Goal: Check status: Check status

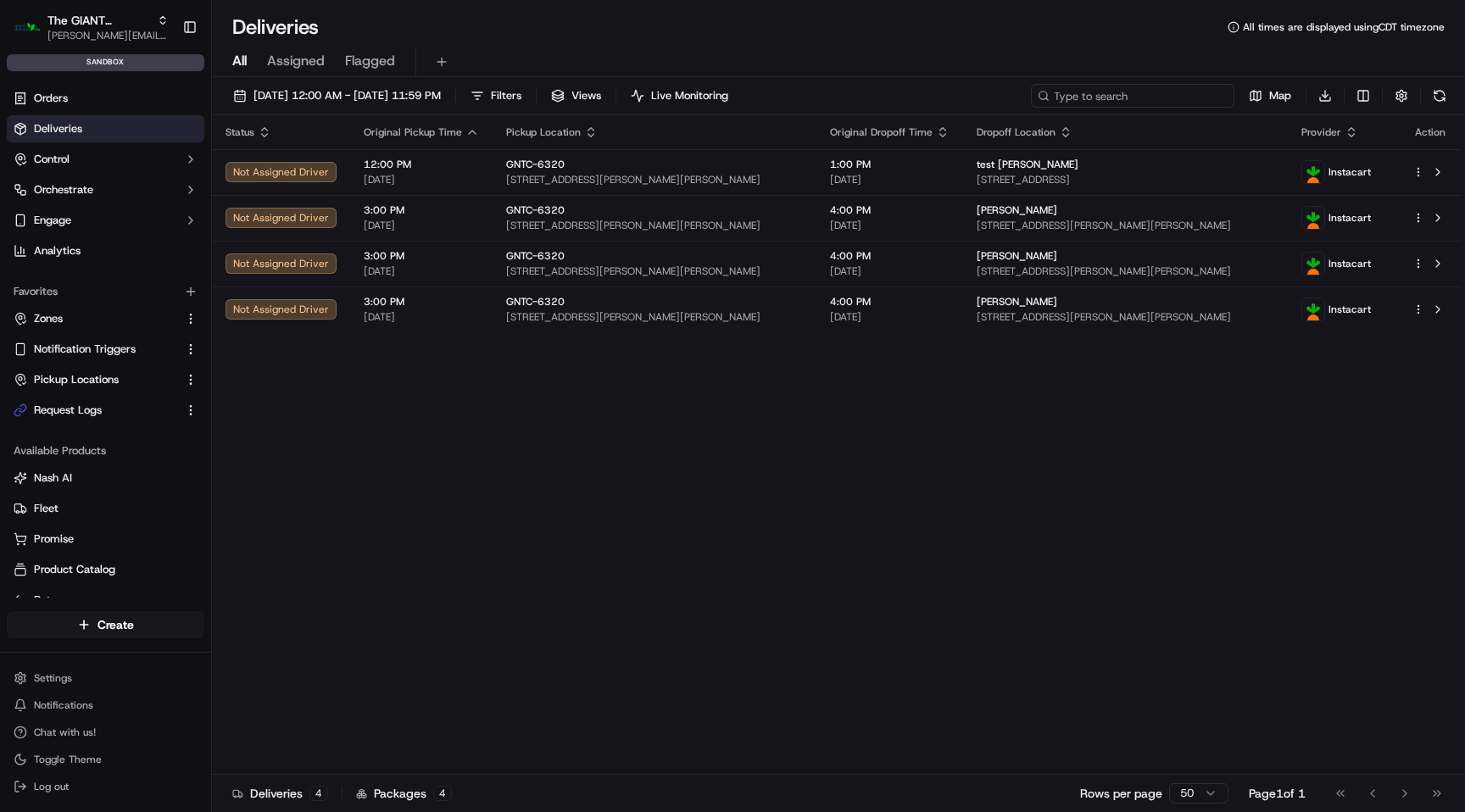
click at [1141, 99] on input at bounding box center [1133, 96] width 203 height 24
paste input "m500785439"
type input "m500785439"
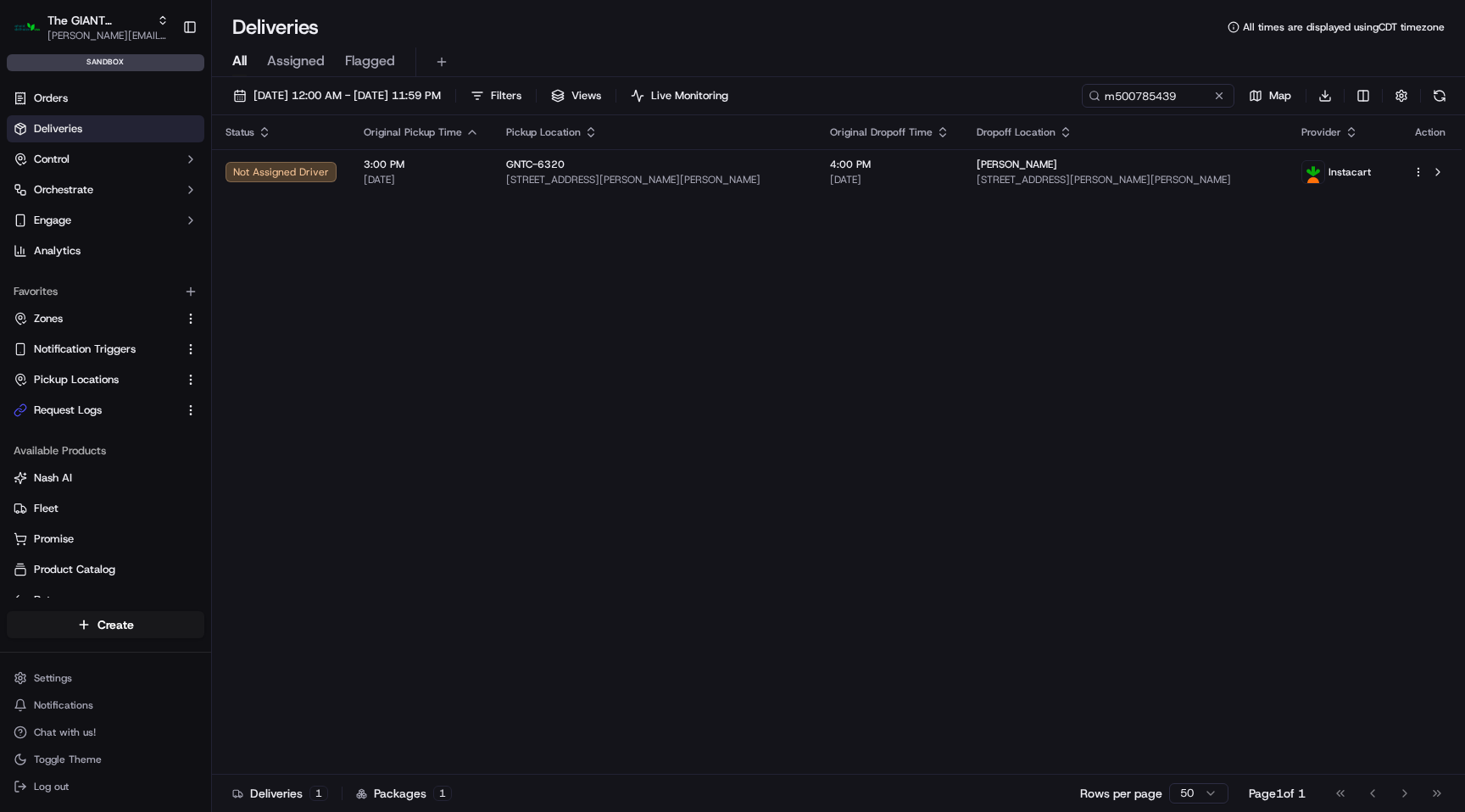
click at [608, 25] on div "Deliveries All times are displayed using CDT timezone" at bounding box center [838, 27] width 1253 height 27
click at [134, 38] on span "[PERSON_NAME][EMAIL_ADDRESS][DOMAIN_NAME]" at bounding box center [109, 35] width 122 height 14
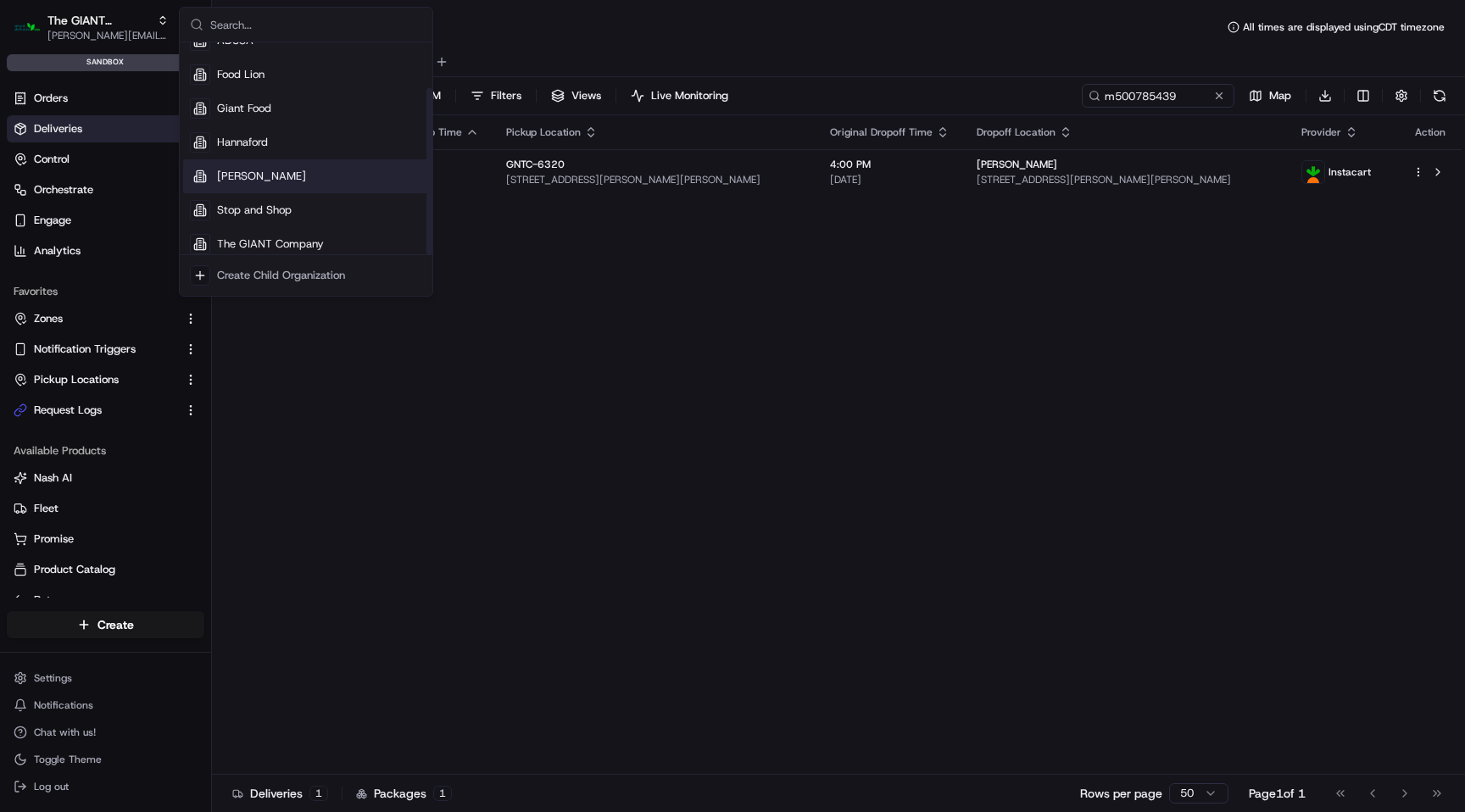
scroll to position [58, 0]
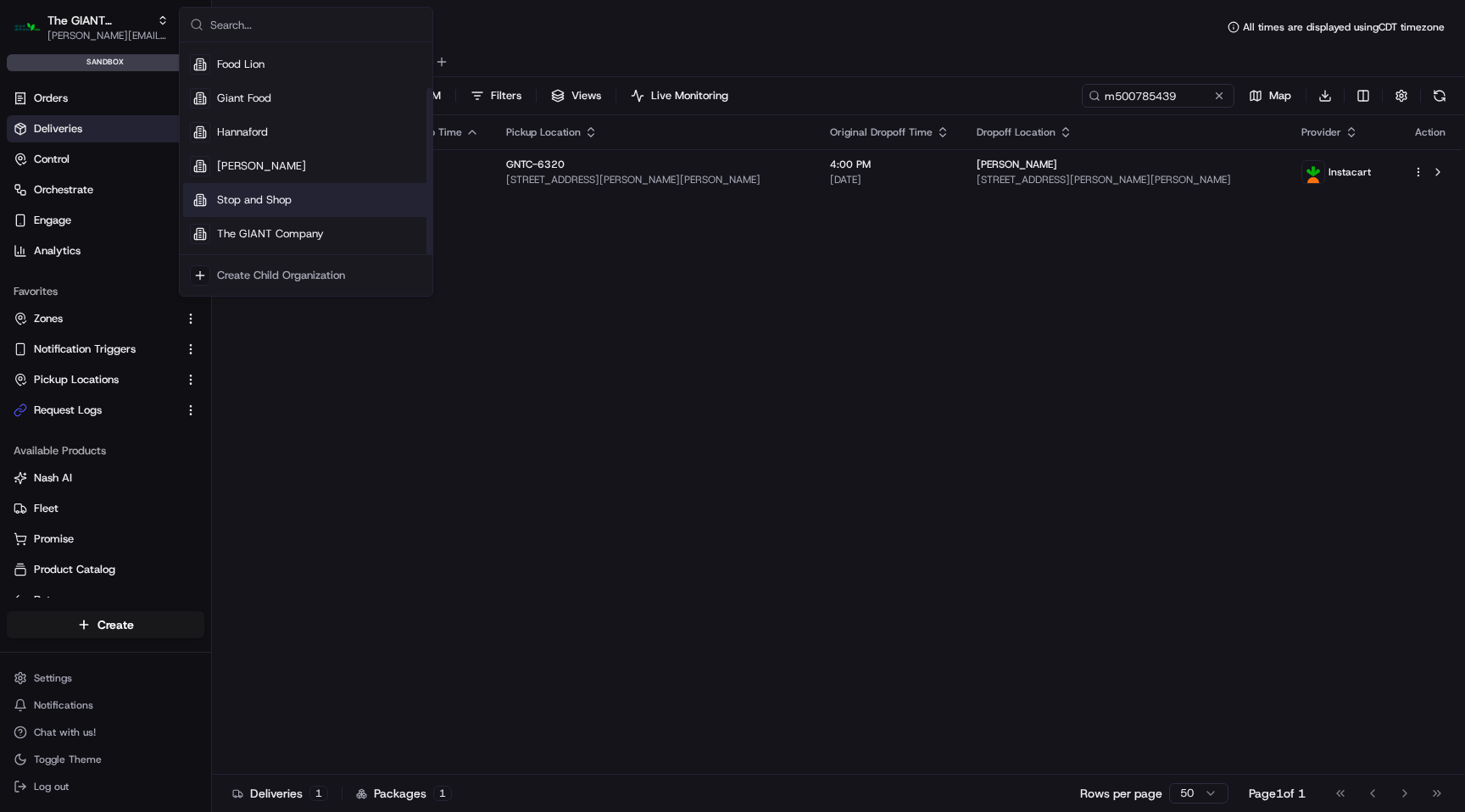
click at [264, 190] on div "Stop and Shop" at bounding box center [306, 200] width 246 height 34
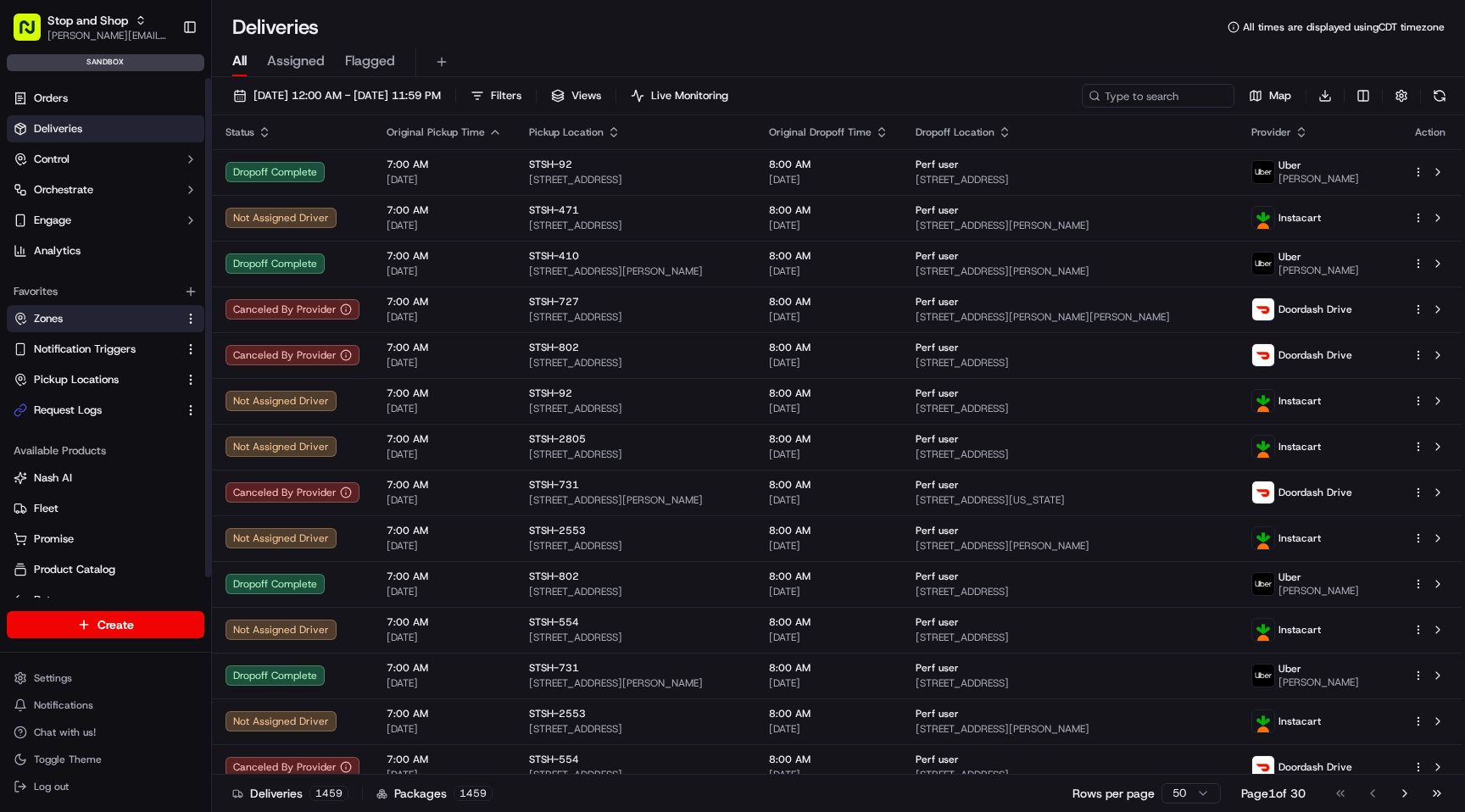
click at [66, 314] on link "Zones" at bounding box center [96, 319] width 164 height 16
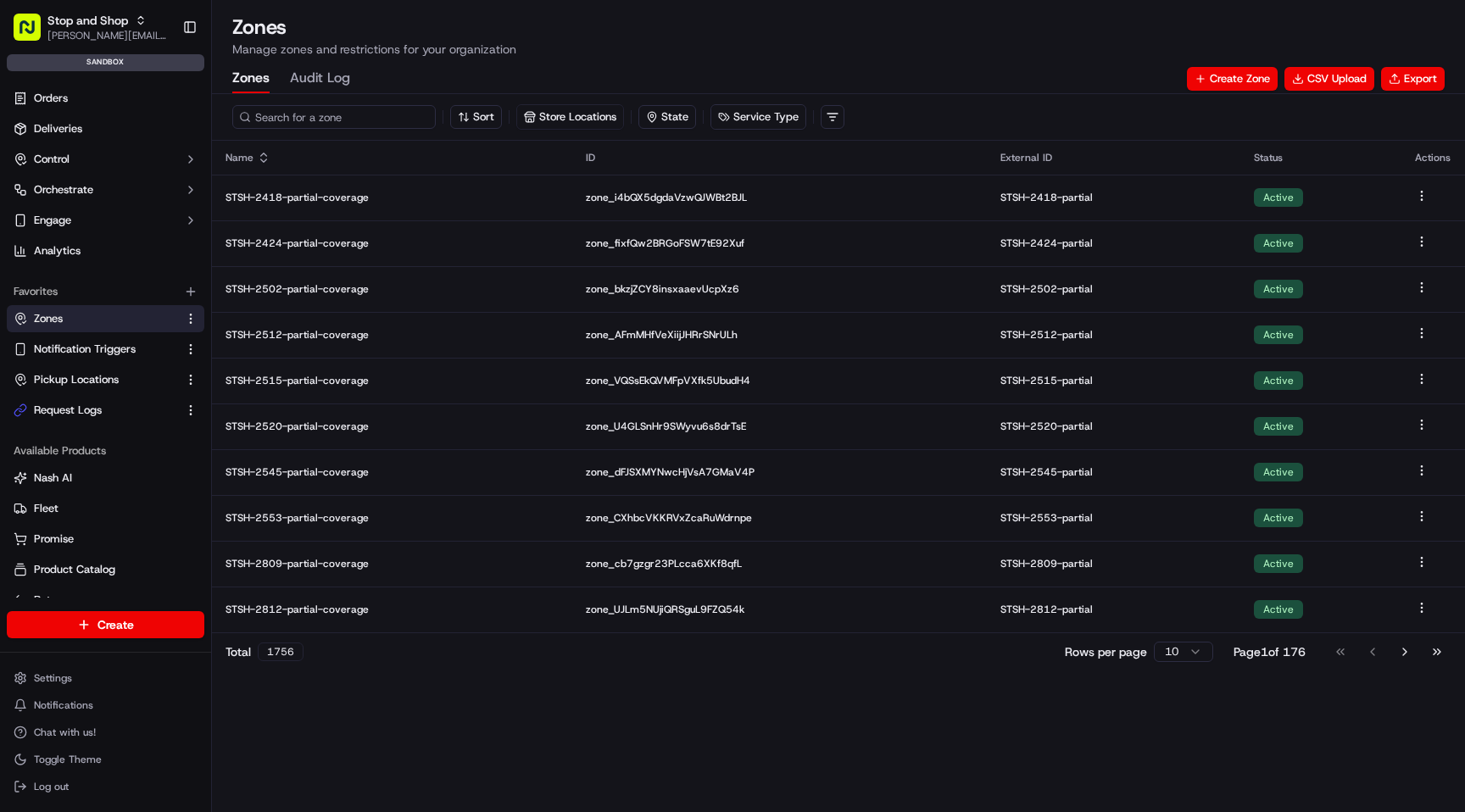
click at [326, 120] on input at bounding box center [333, 117] width 203 height 24
click at [305, 115] on input at bounding box center [333, 117] width 203 height 24
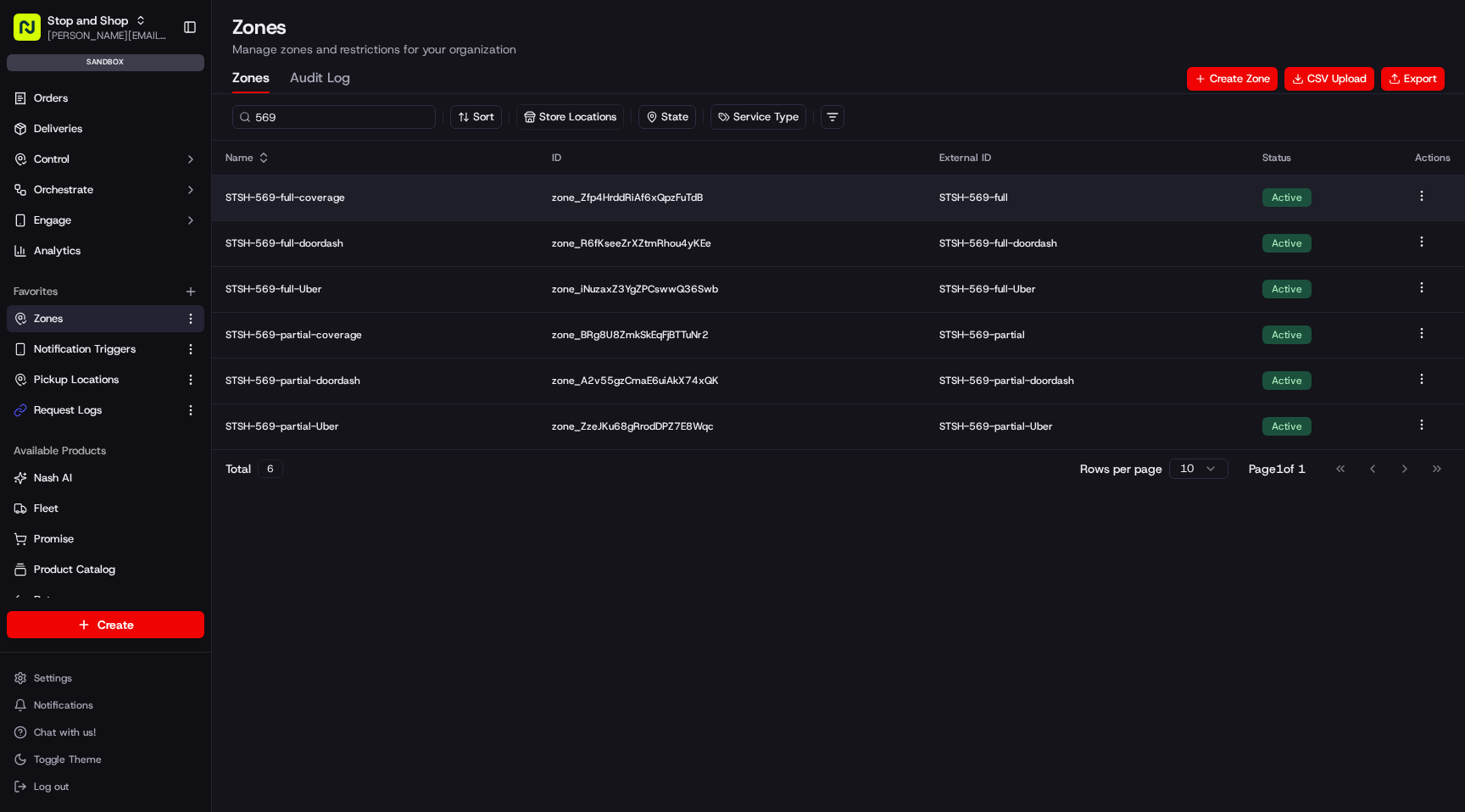
type input "569"
click at [315, 194] on p "STSH-569-full-coverage" at bounding box center [375, 197] width 299 height 14
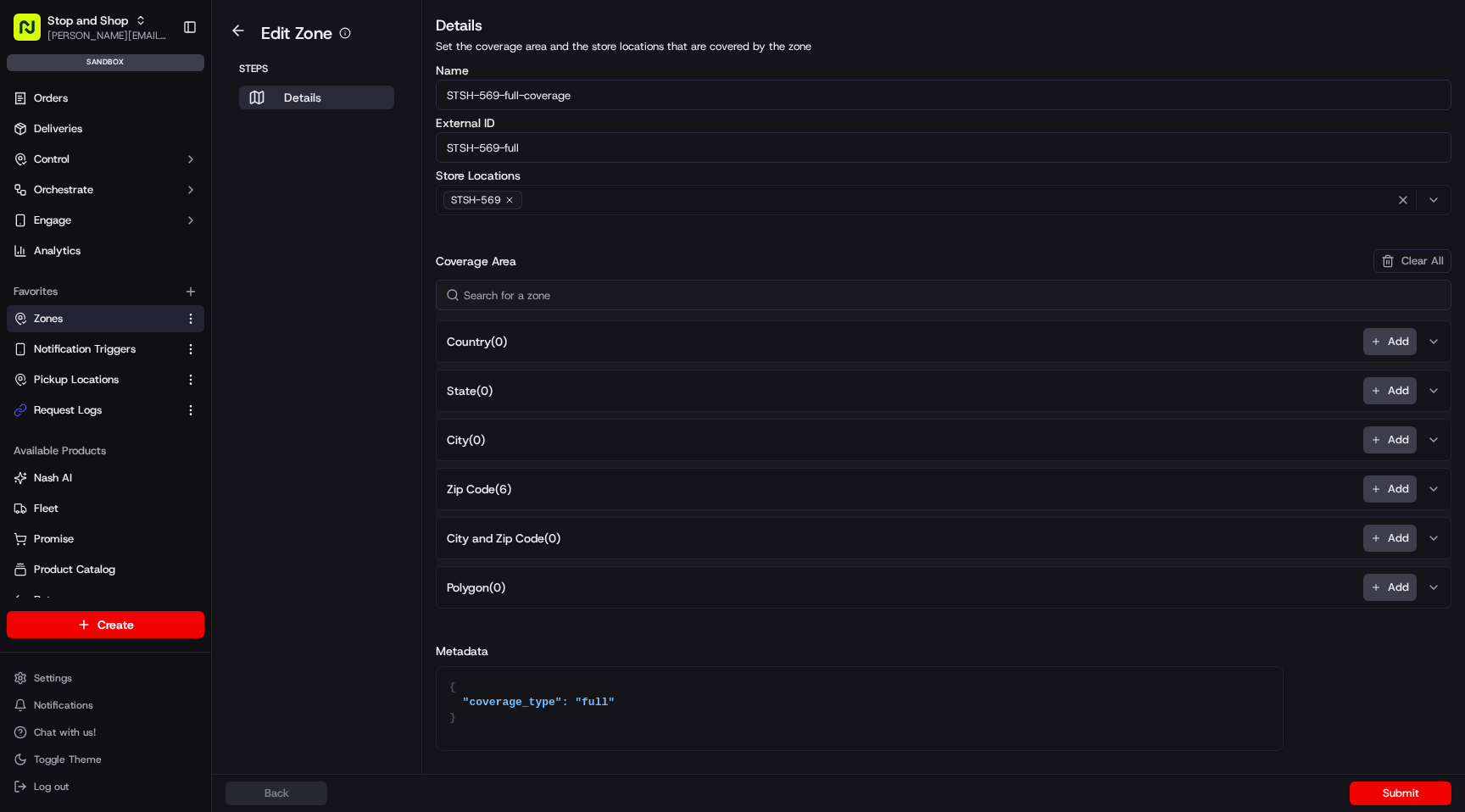
click at [490, 494] on span "Zip Code ( 6 )" at bounding box center [479, 489] width 64 height 17
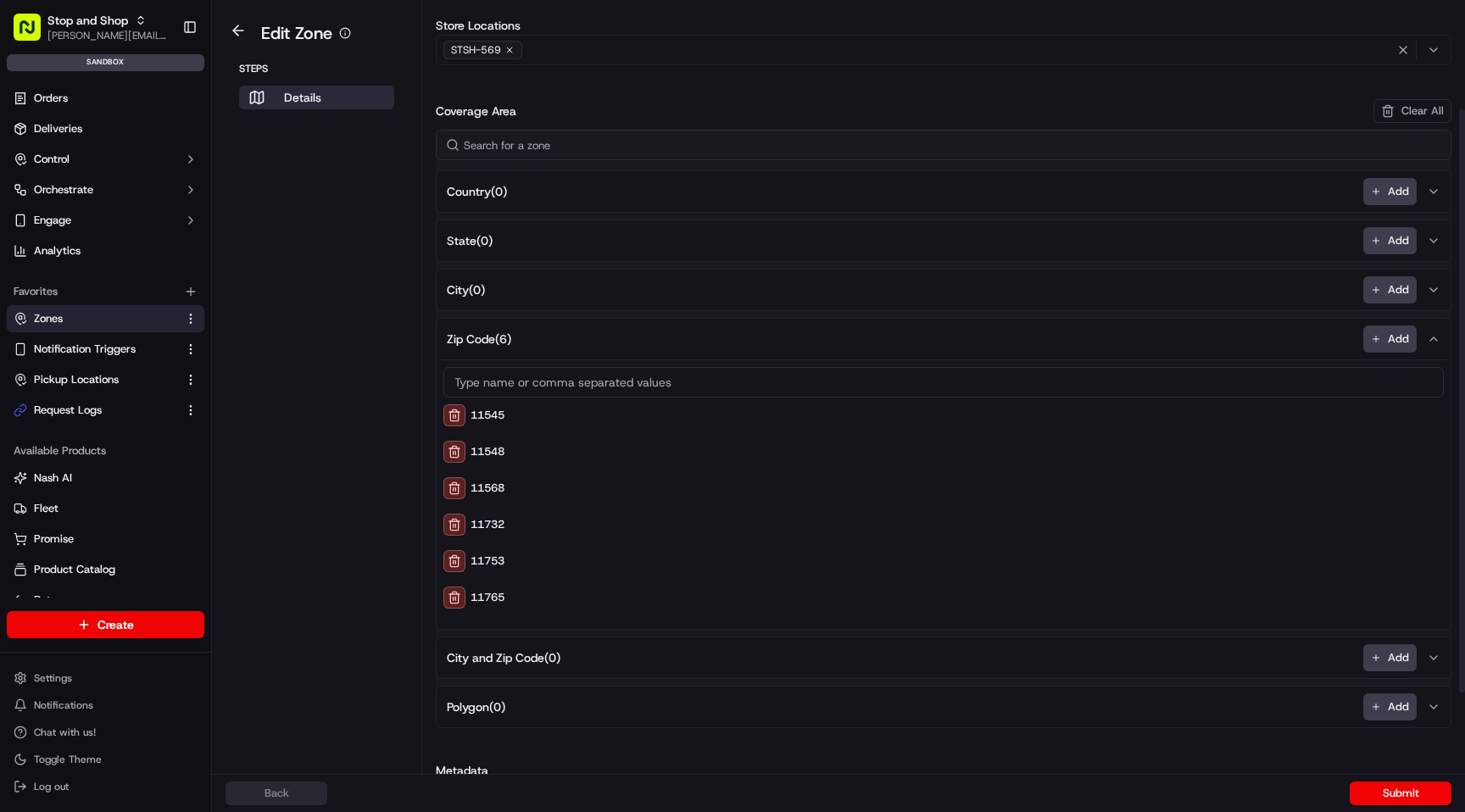
scroll to position [120, 0]
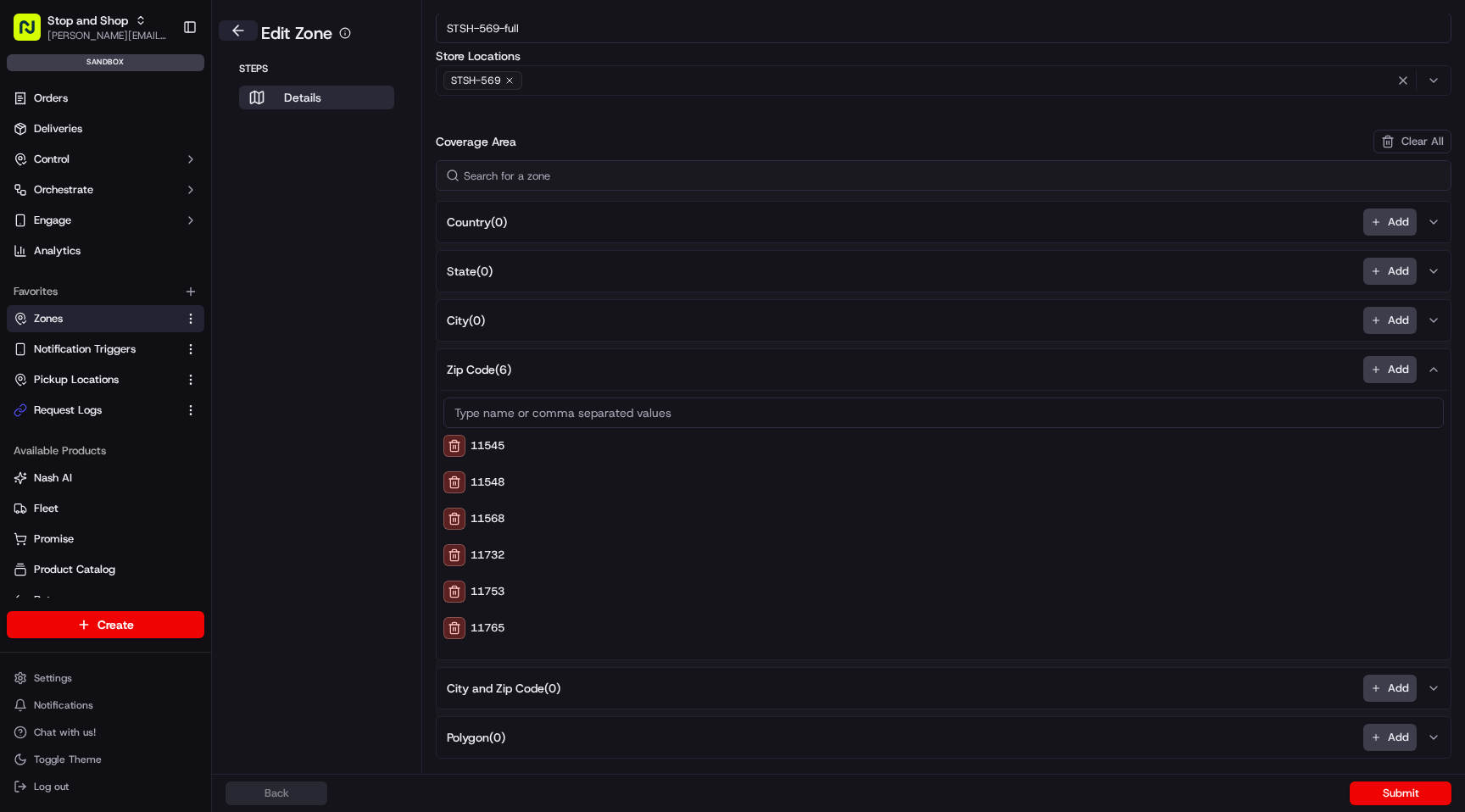
click at [239, 29] on button at bounding box center [238, 30] width 39 height 20
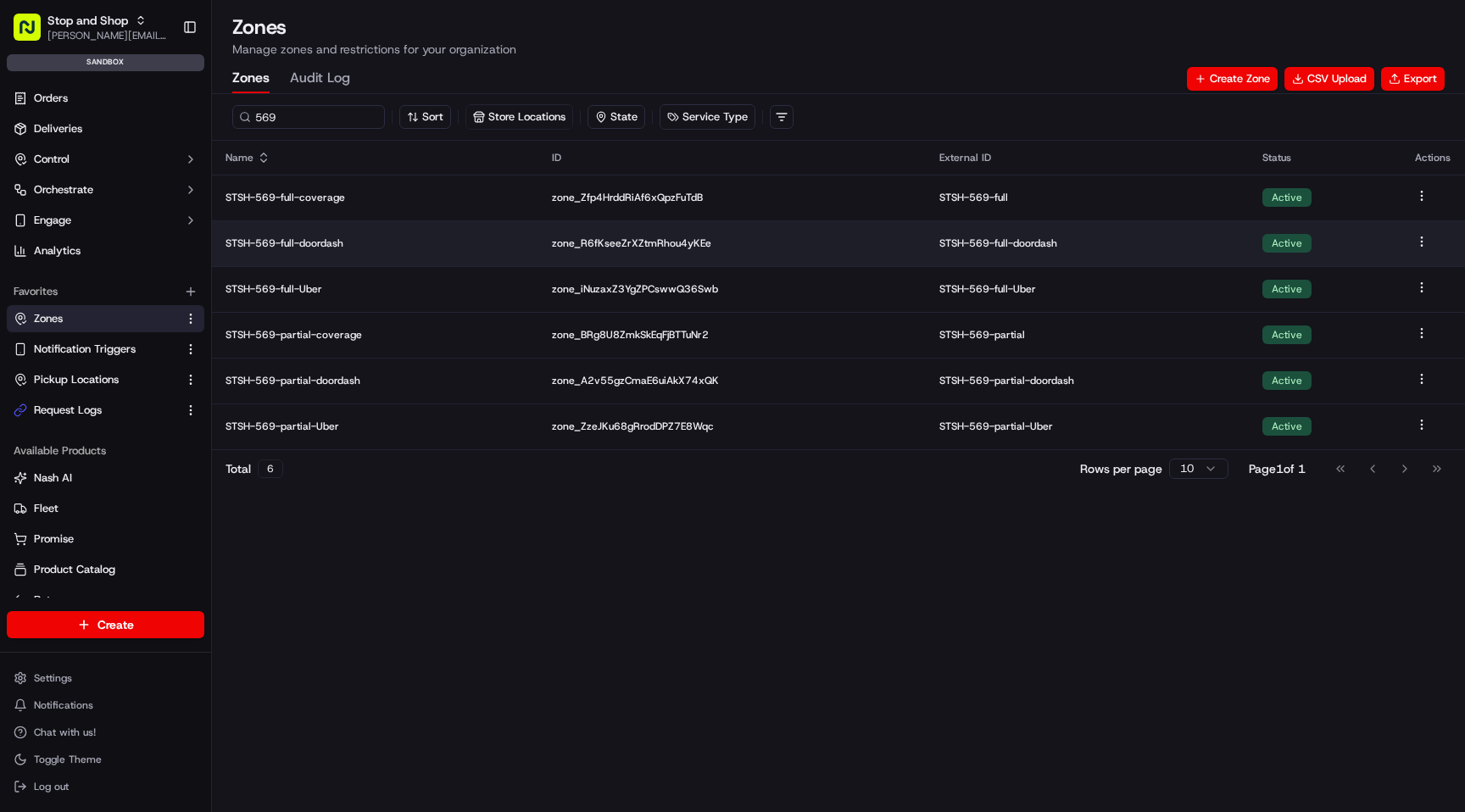
click at [312, 249] on p "STSH-569-full-doordash" at bounding box center [375, 243] width 299 height 14
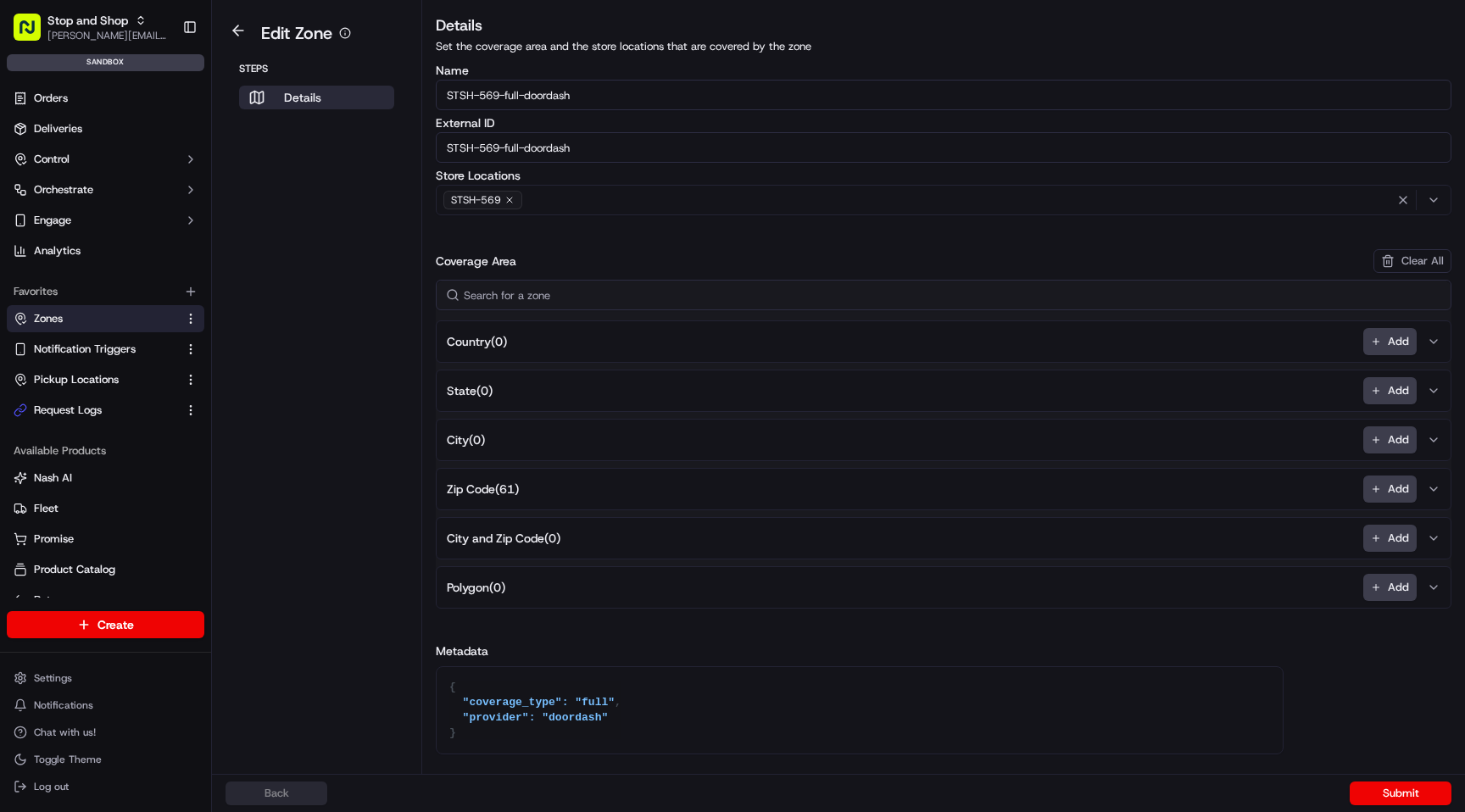
click at [480, 486] on span "Zip Code ( 61 )" at bounding box center [483, 489] width 72 height 17
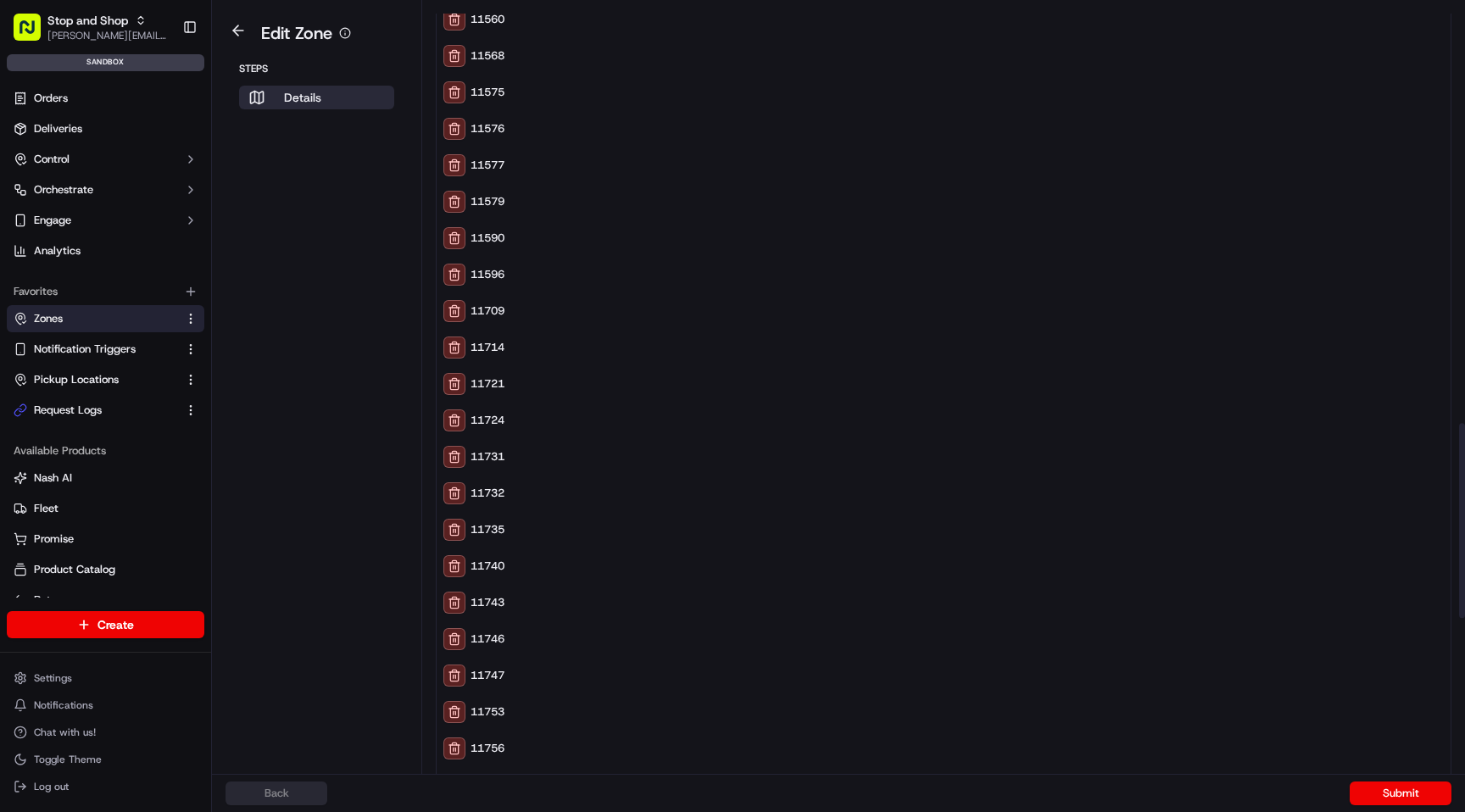
scroll to position [1649, 0]
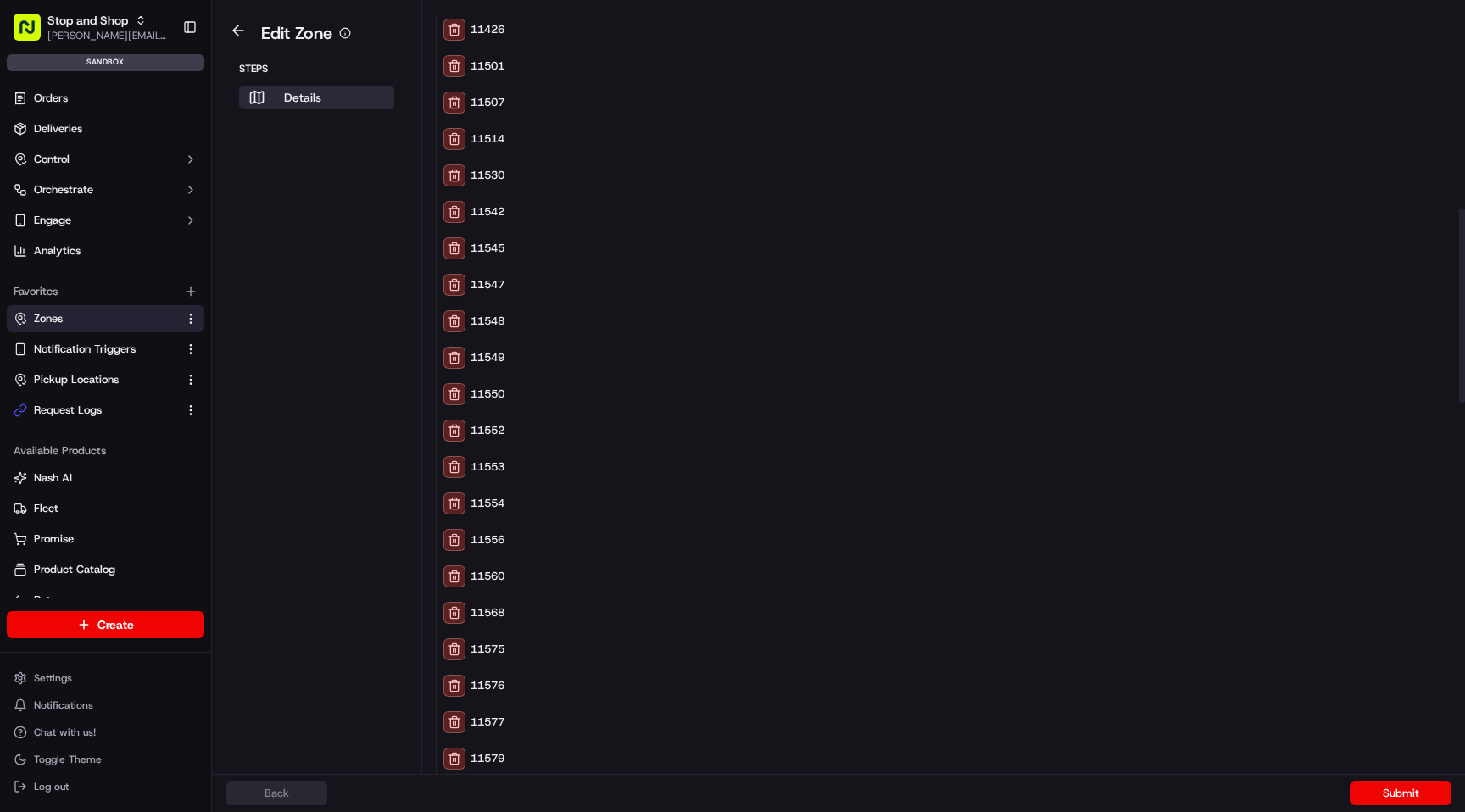
scroll to position [646, 0]
click at [246, 35] on button at bounding box center [238, 30] width 39 height 20
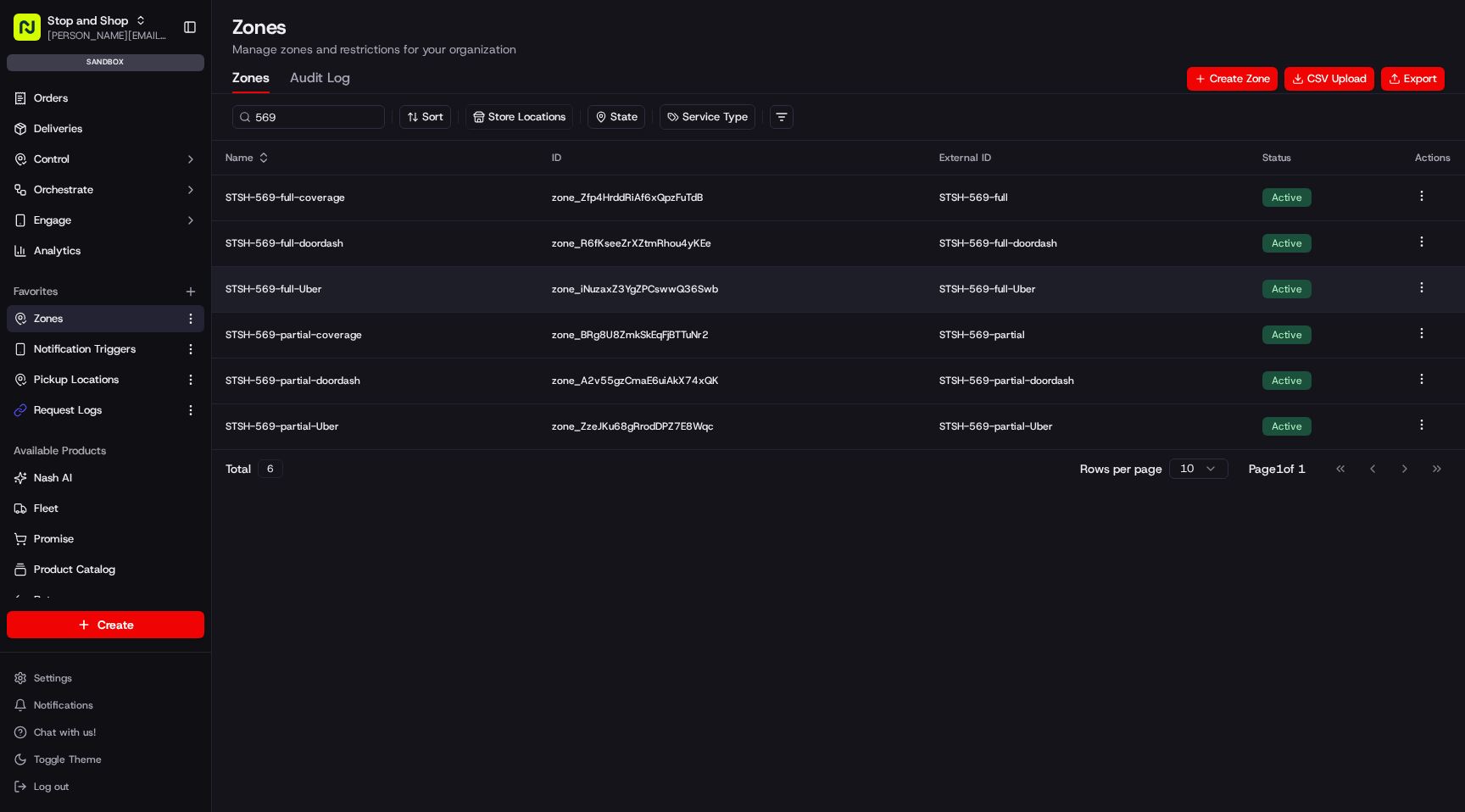
click at [303, 290] on p "STSH-569-full-Uber" at bounding box center [375, 289] width 299 height 14
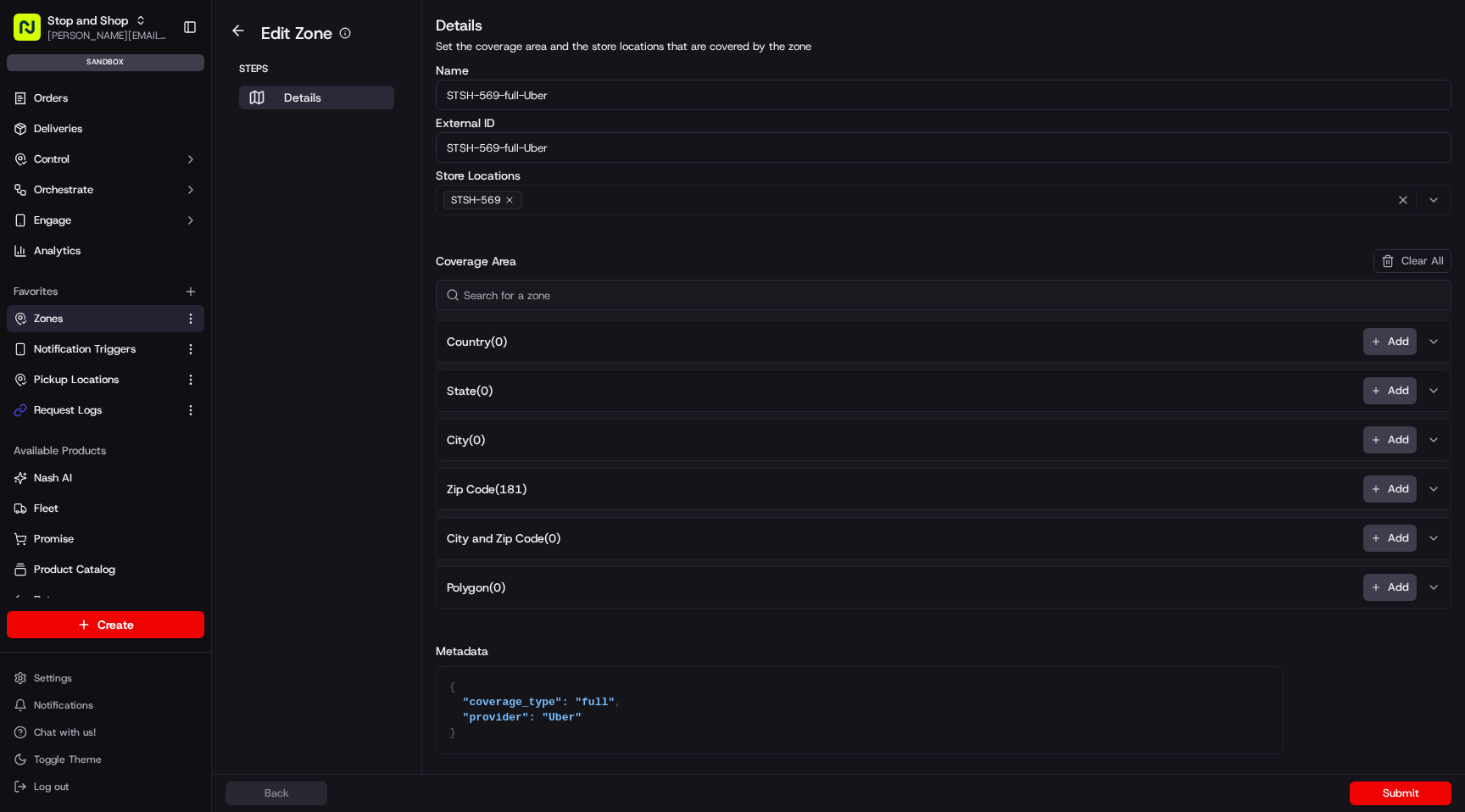
click at [483, 491] on span "Zip Code ( 181 )" at bounding box center [486, 489] width 80 height 17
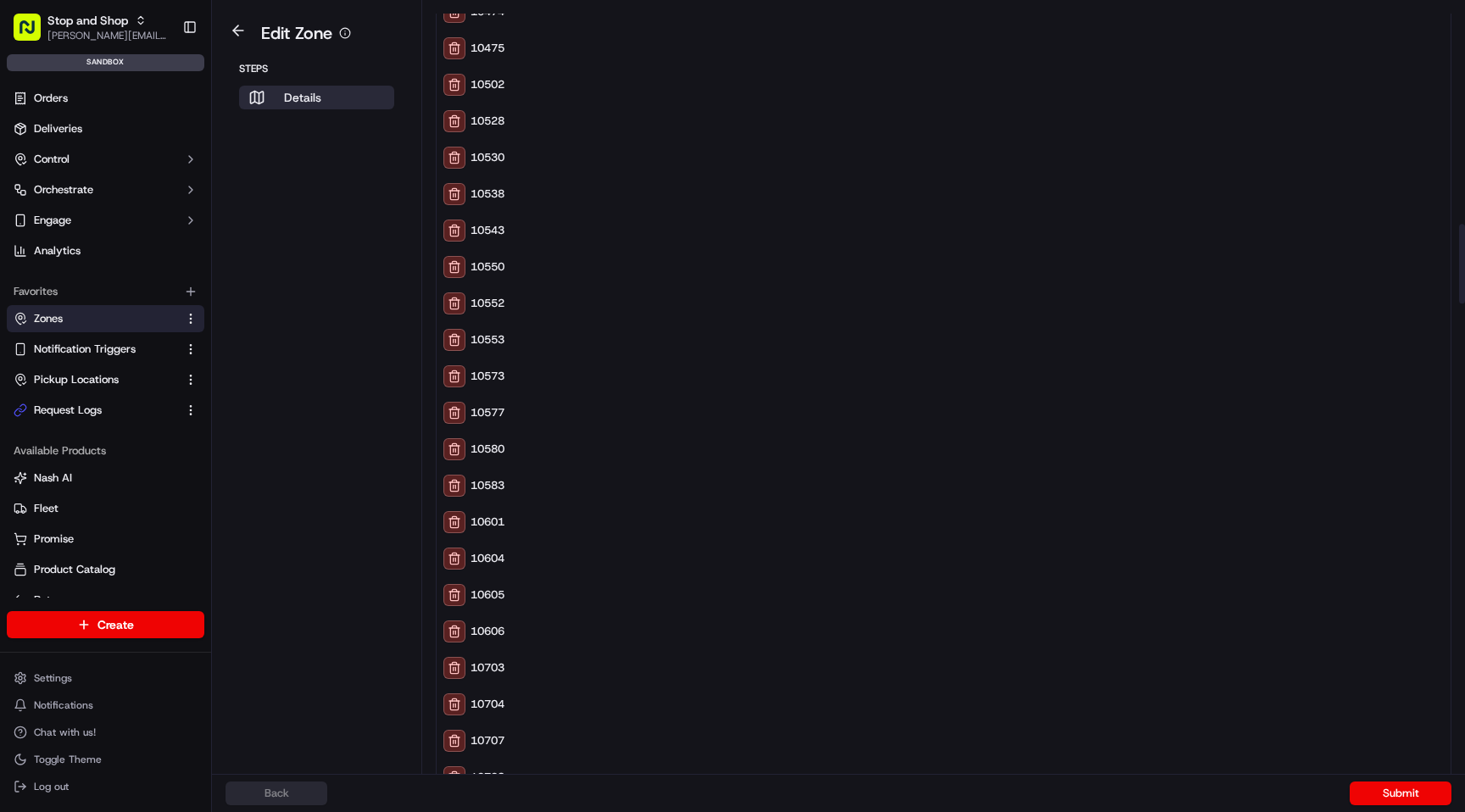
scroll to position [1419, 0]
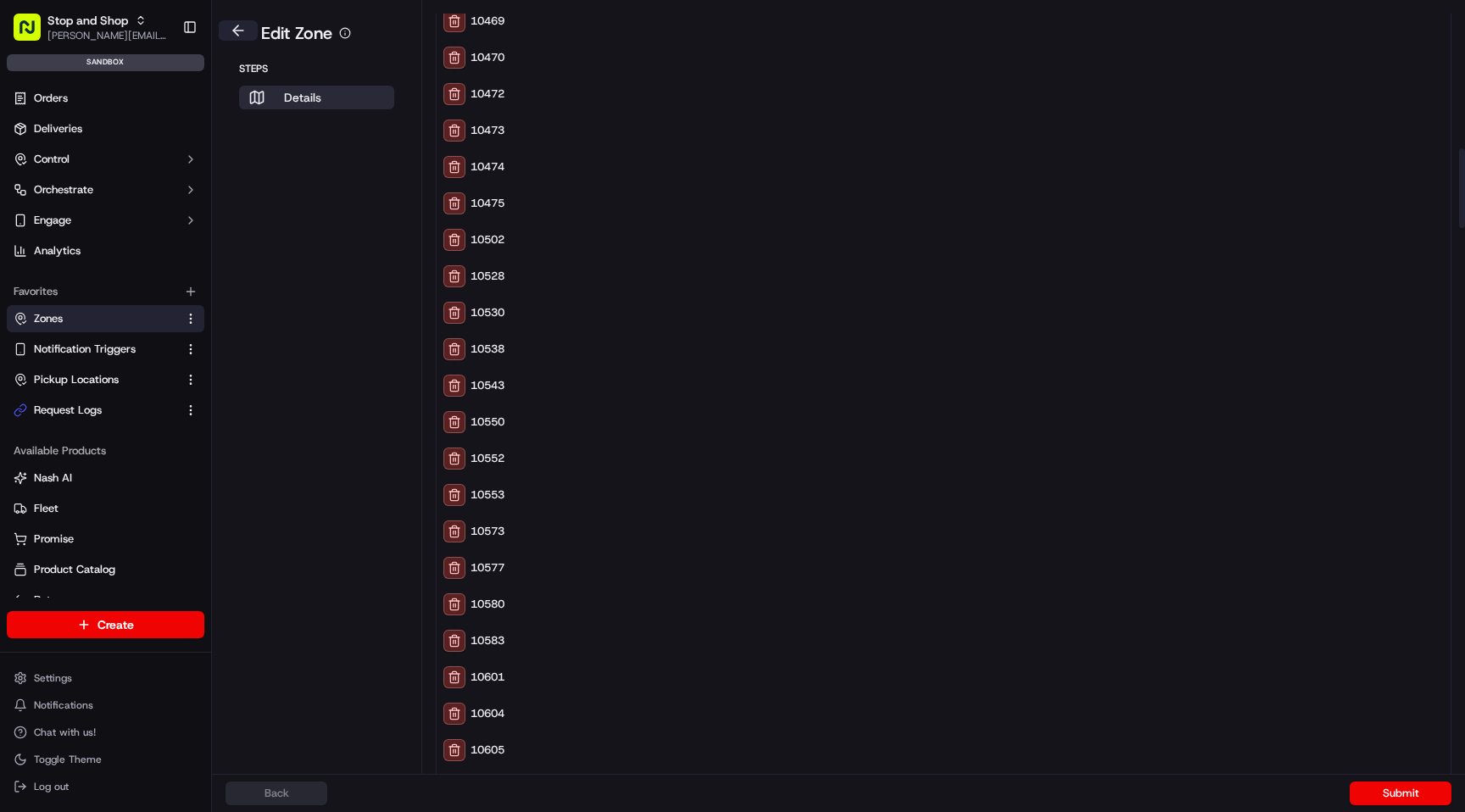
click at [238, 27] on button at bounding box center [238, 30] width 39 height 20
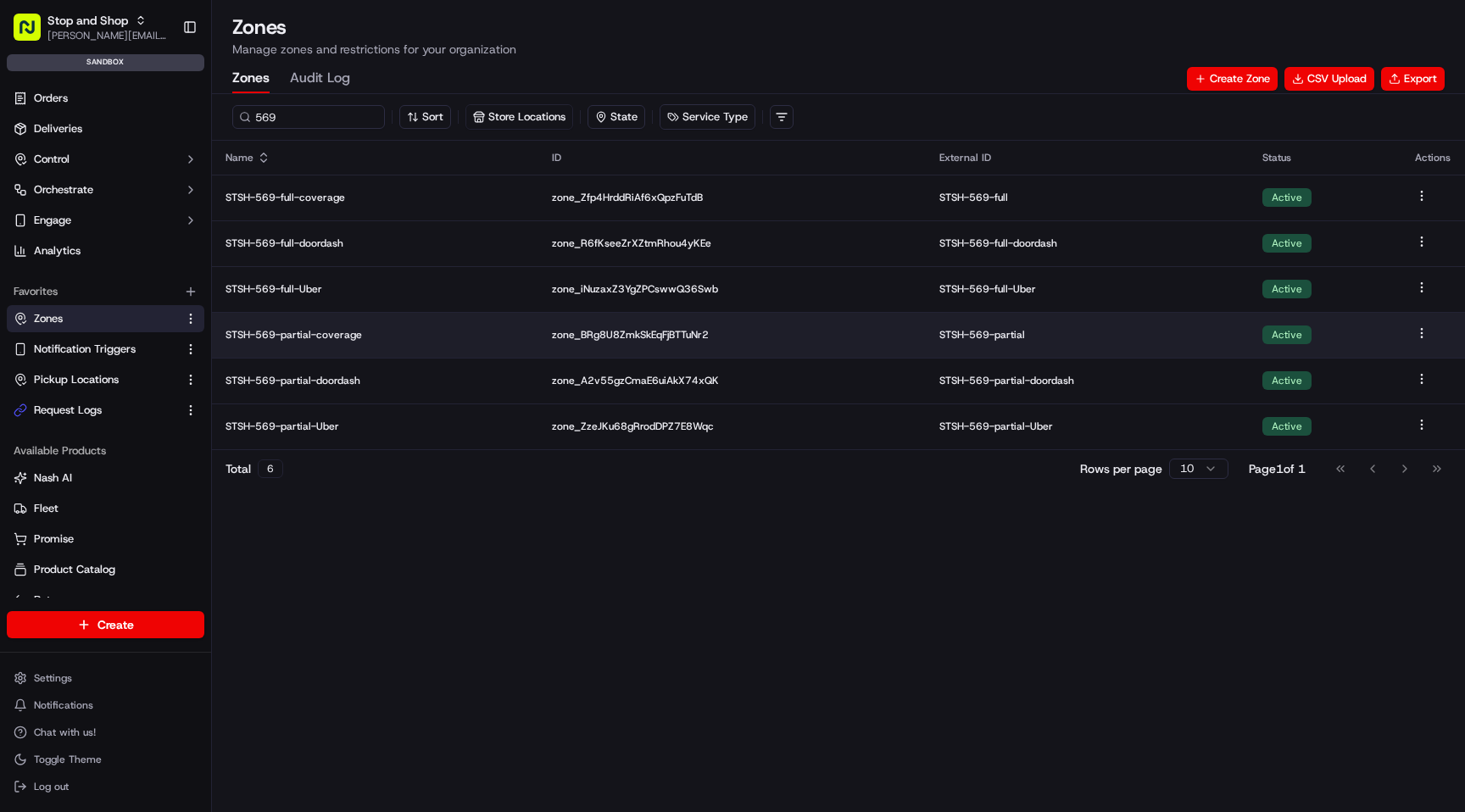
click at [296, 334] on p "STSH-569-partial-coverage" at bounding box center [375, 334] width 299 height 14
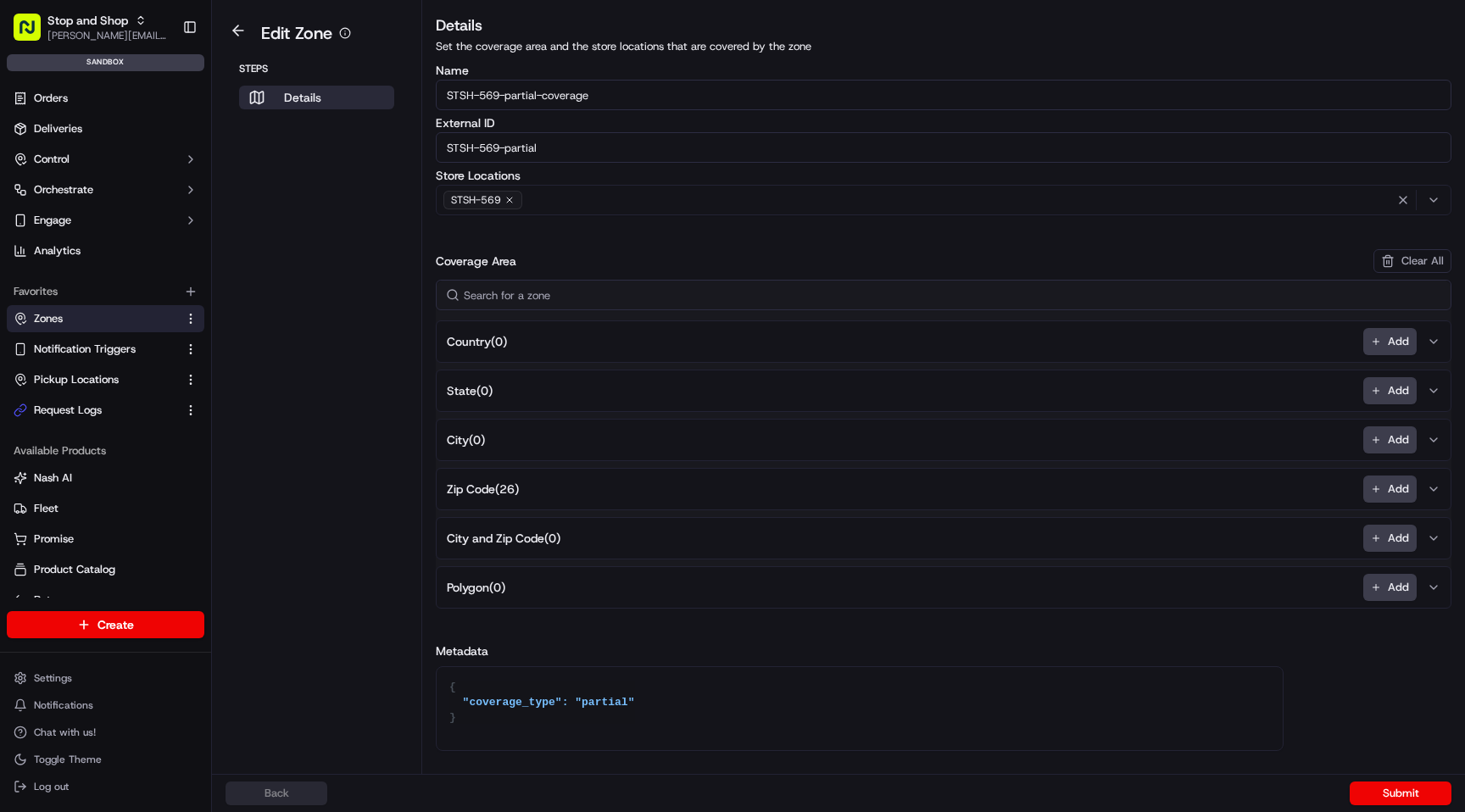
click at [486, 497] on span "Zip Code ( 26 )" at bounding box center [483, 489] width 72 height 17
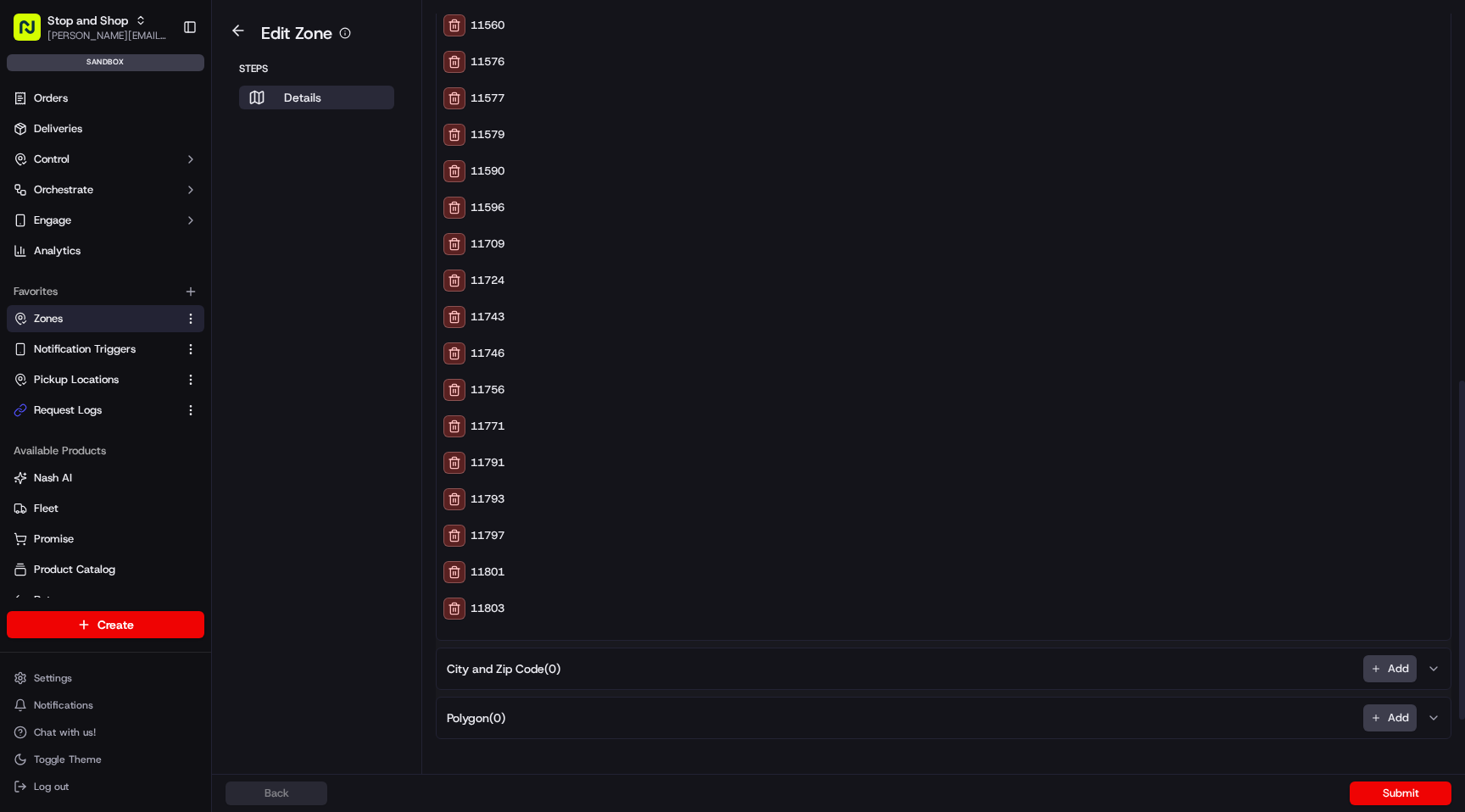
scroll to position [841, 0]
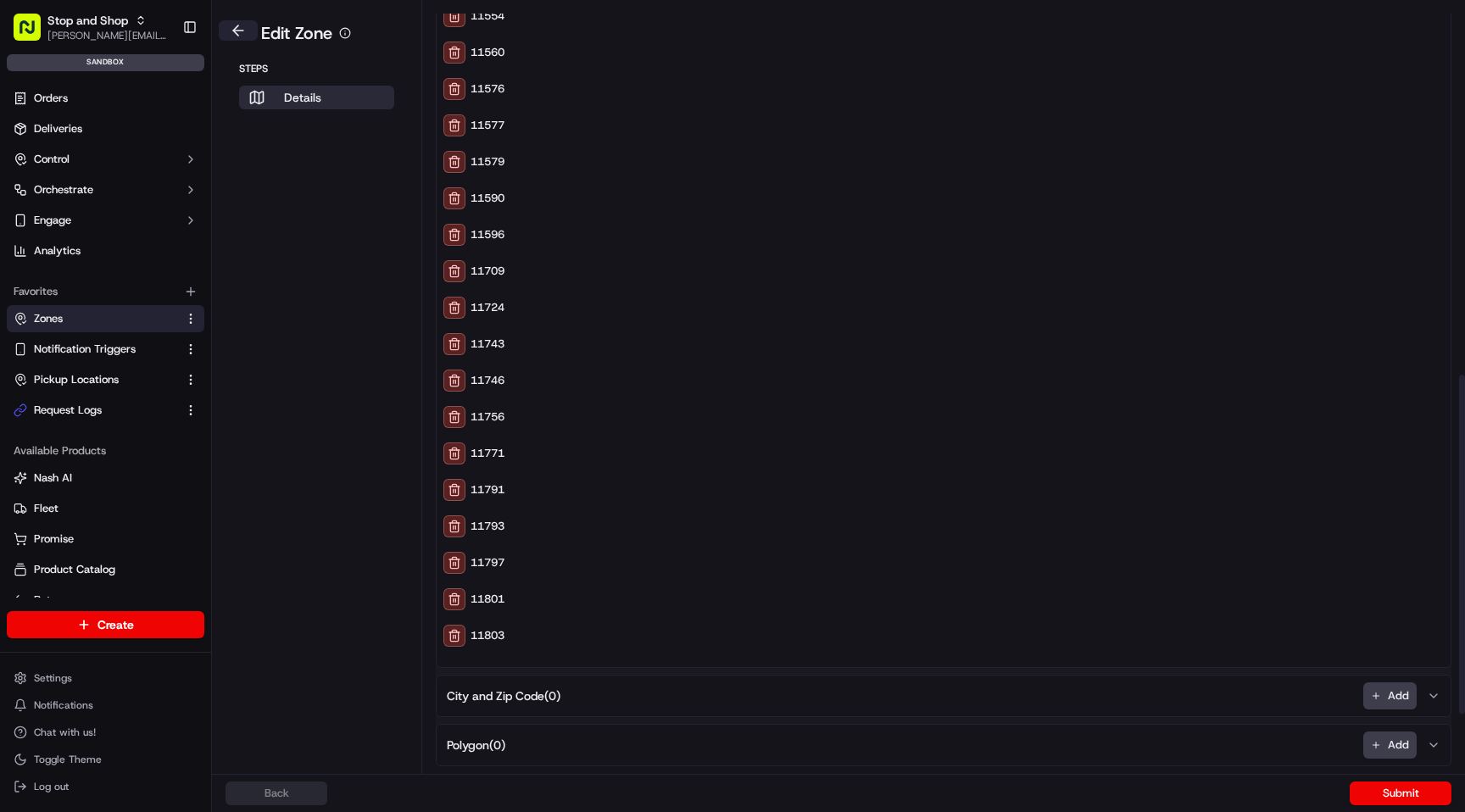
click at [238, 37] on button at bounding box center [238, 30] width 39 height 20
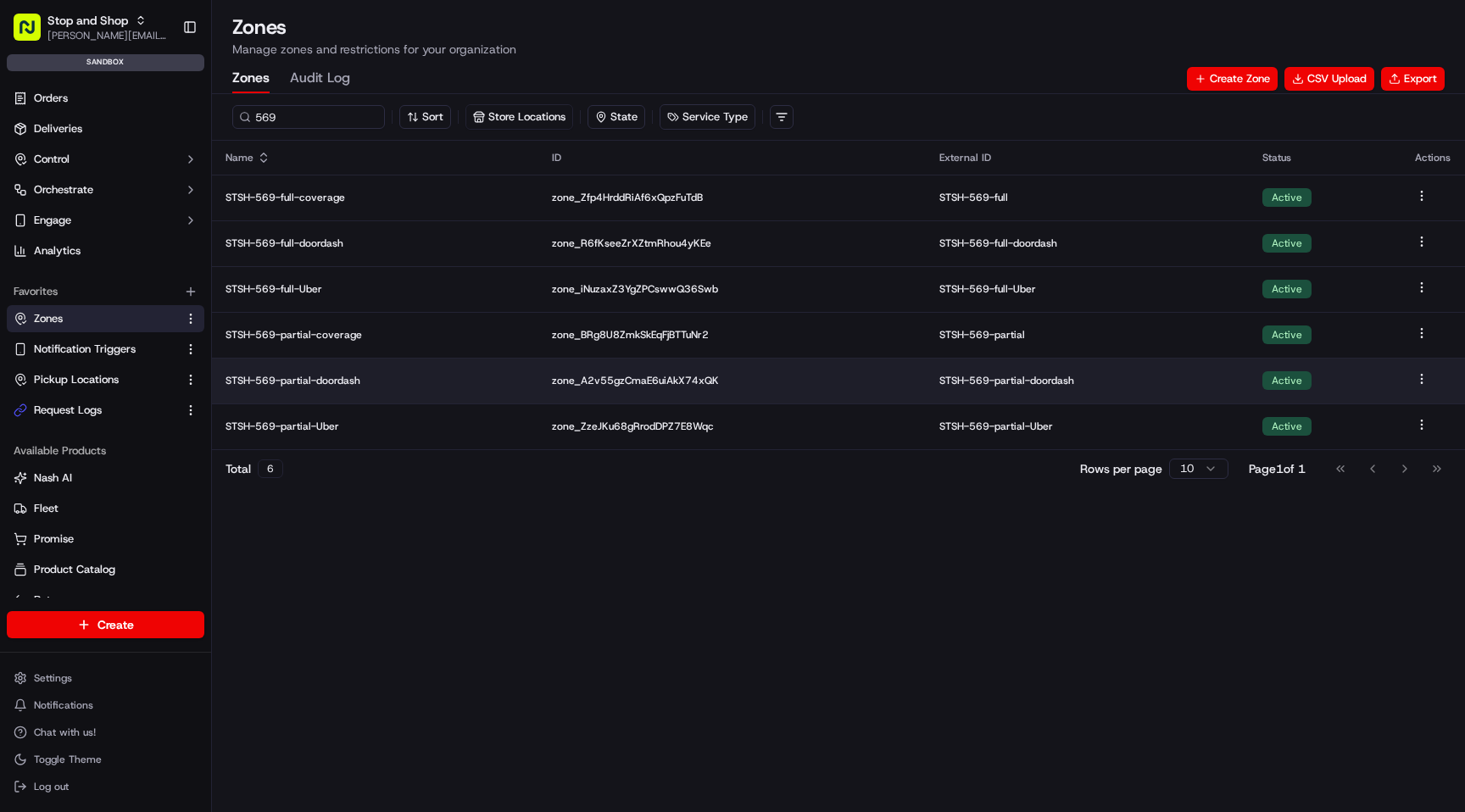
click at [315, 382] on p "STSH-569-partial-doordash" at bounding box center [375, 380] width 299 height 14
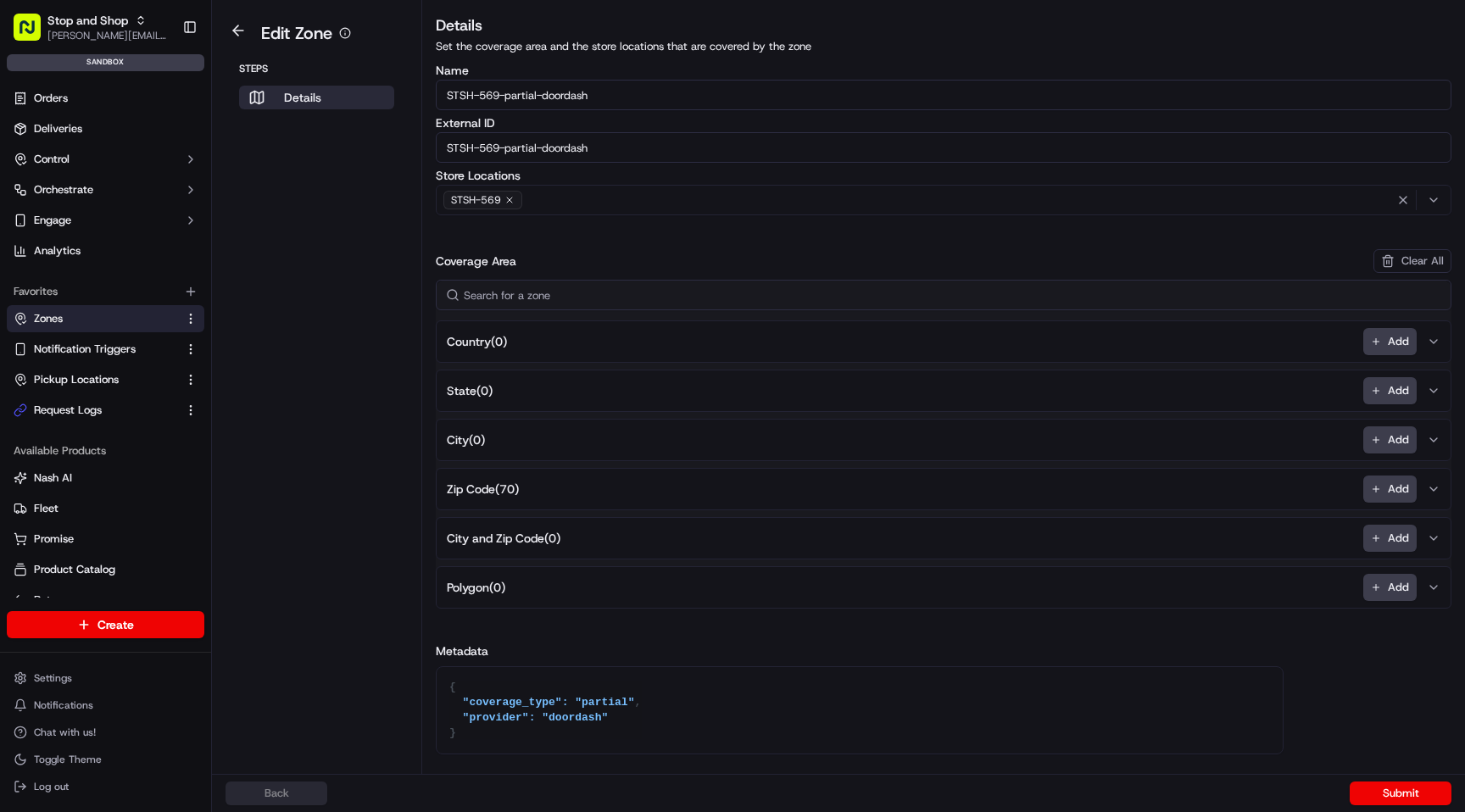
click at [484, 486] on span "Zip Code ( 70 )" at bounding box center [483, 489] width 72 height 17
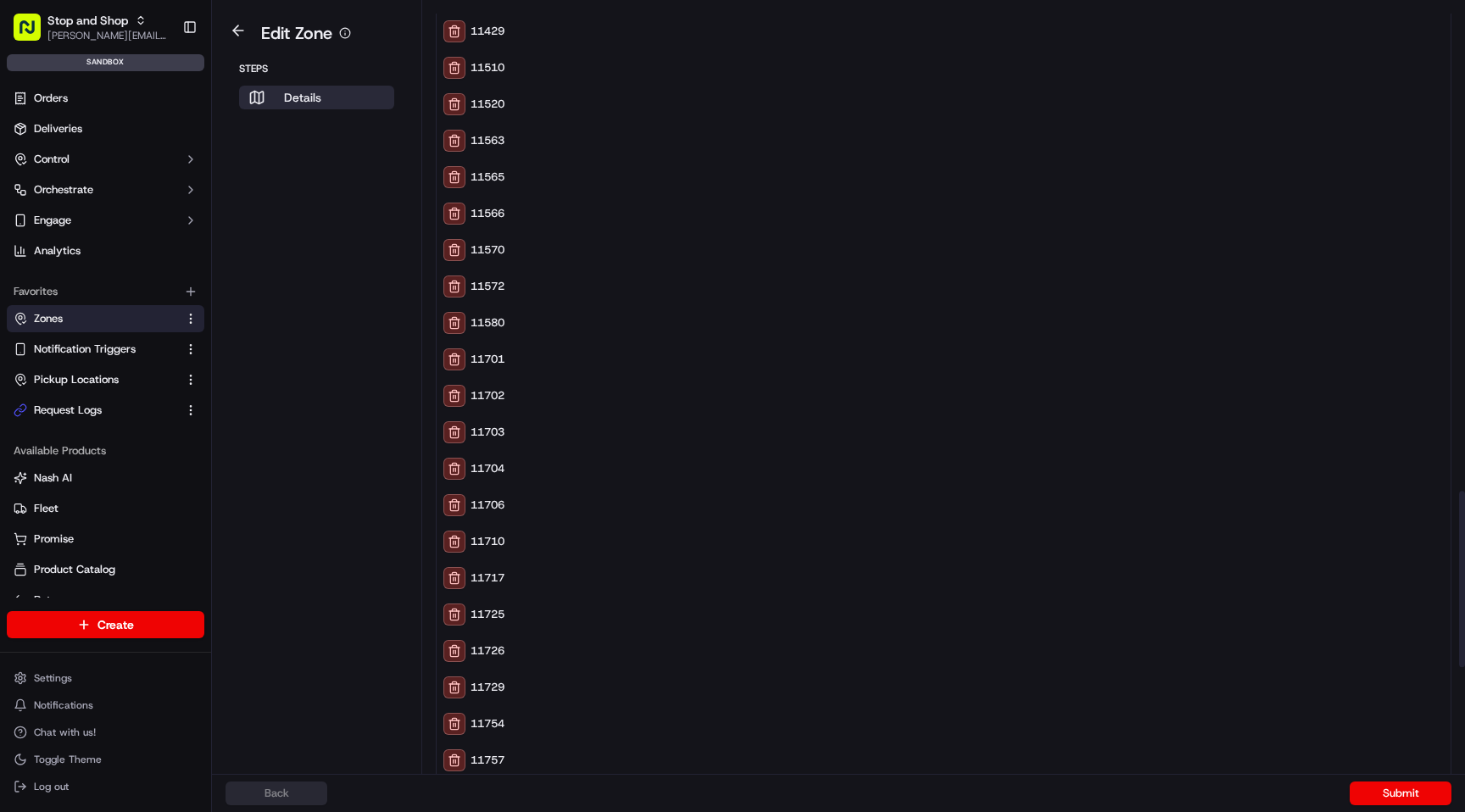
scroll to position [2146, 0]
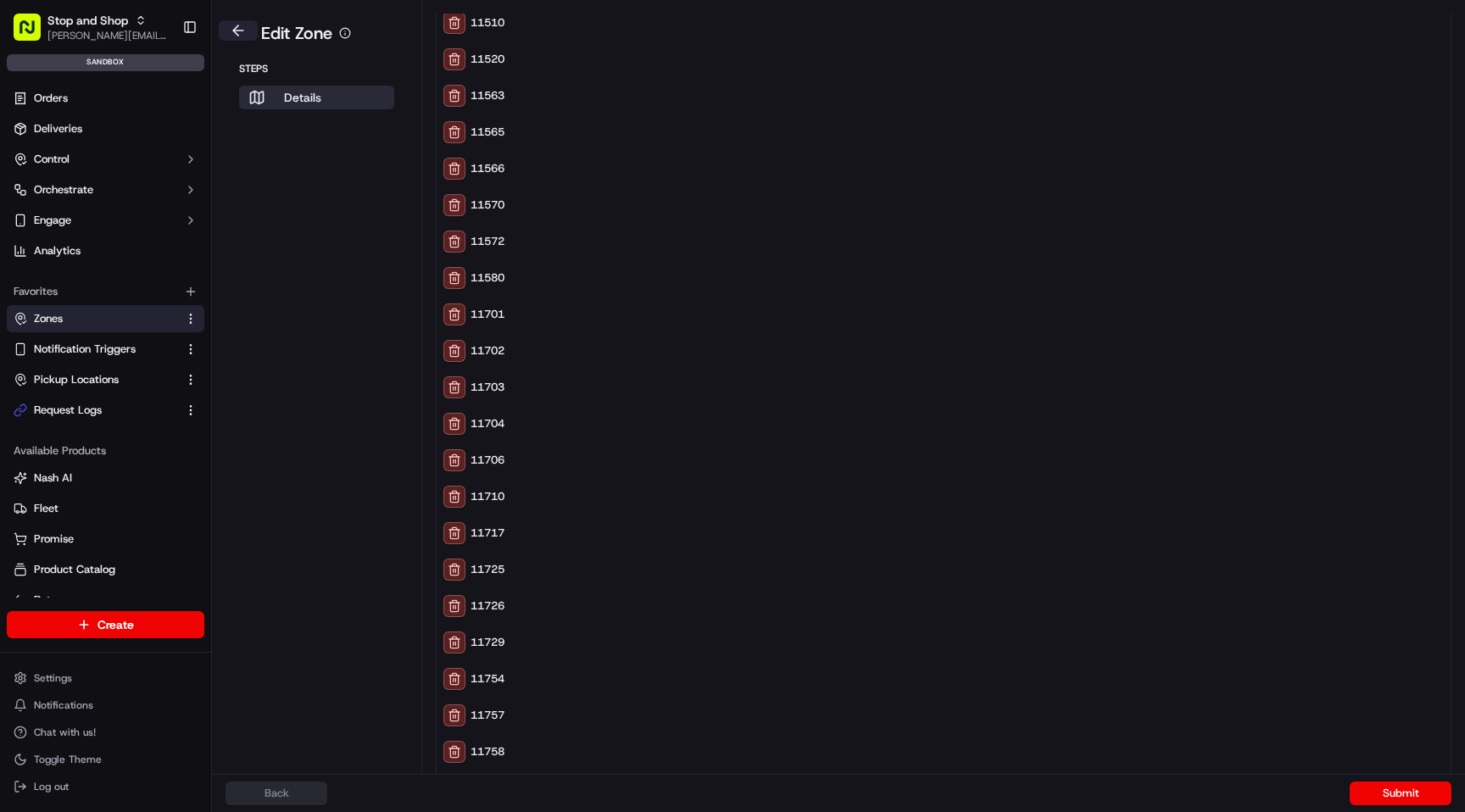
click at [235, 29] on button at bounding box center [238, 30] width 39 height 20
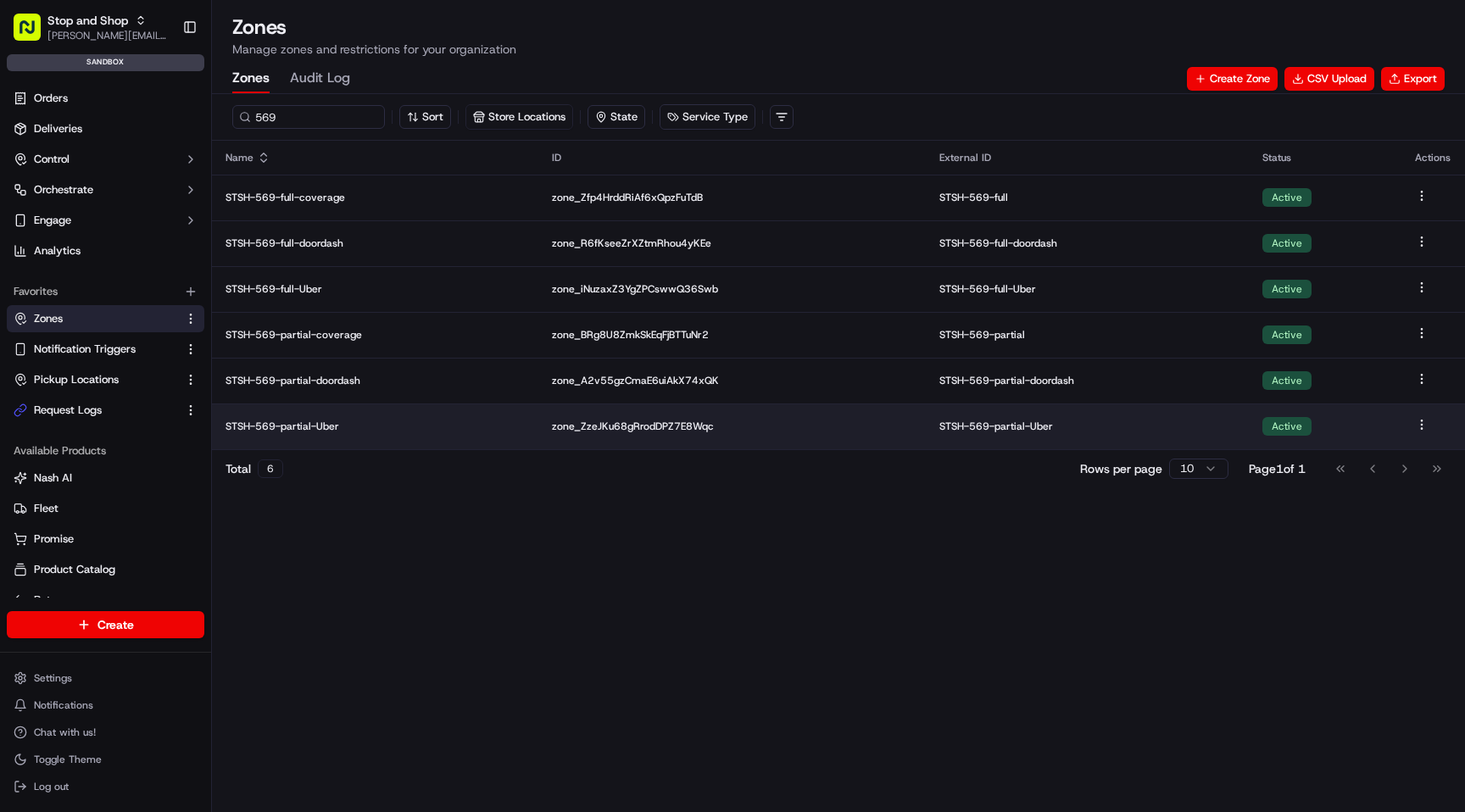
click at [318, 425] on p "STSH-569-partial-Uber" at bounding box center [375, 426] width 299 height 14
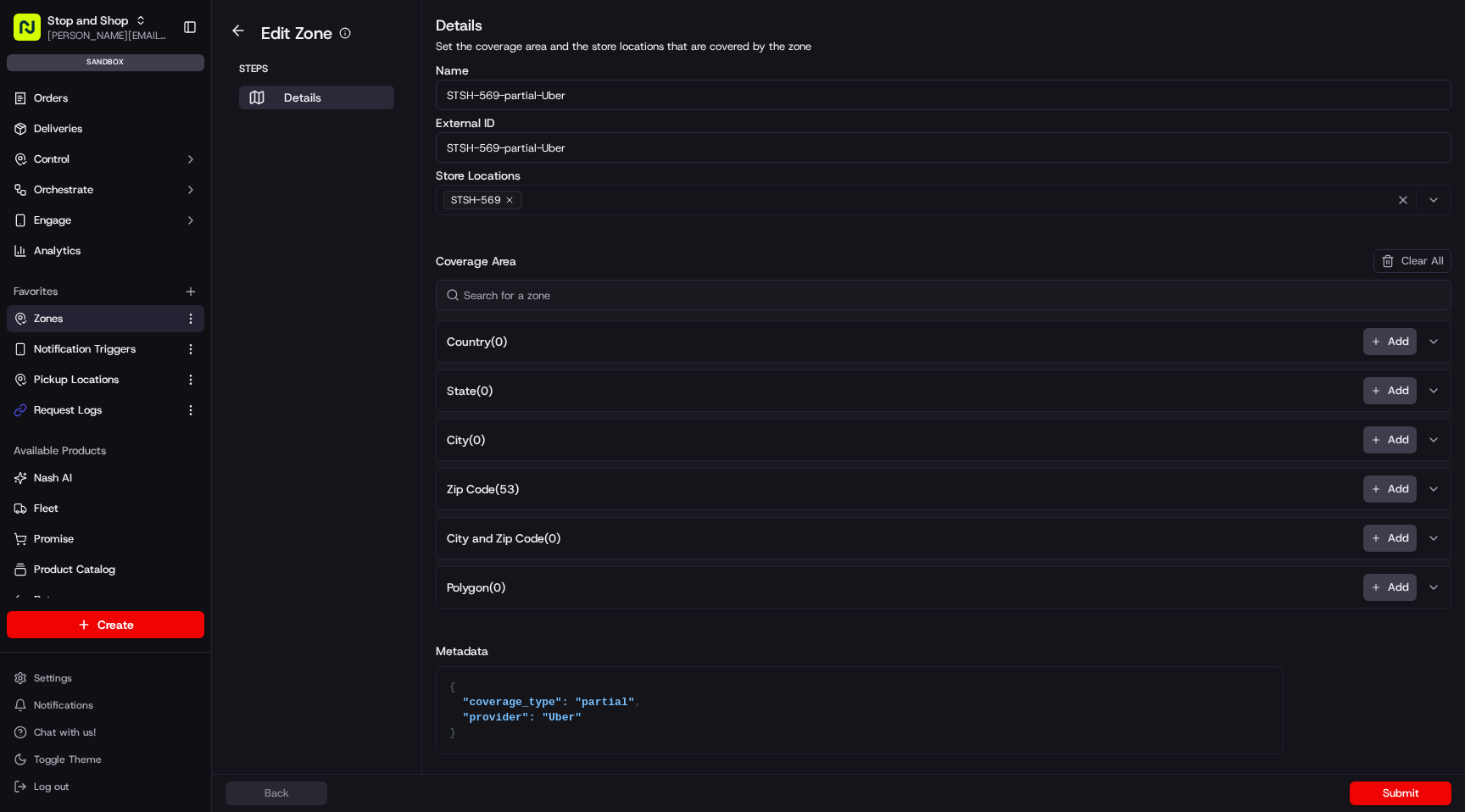
click at [506, 481] on span "Zip Code ( 53 )" at bounding box center [483, 489] width 72 height 17
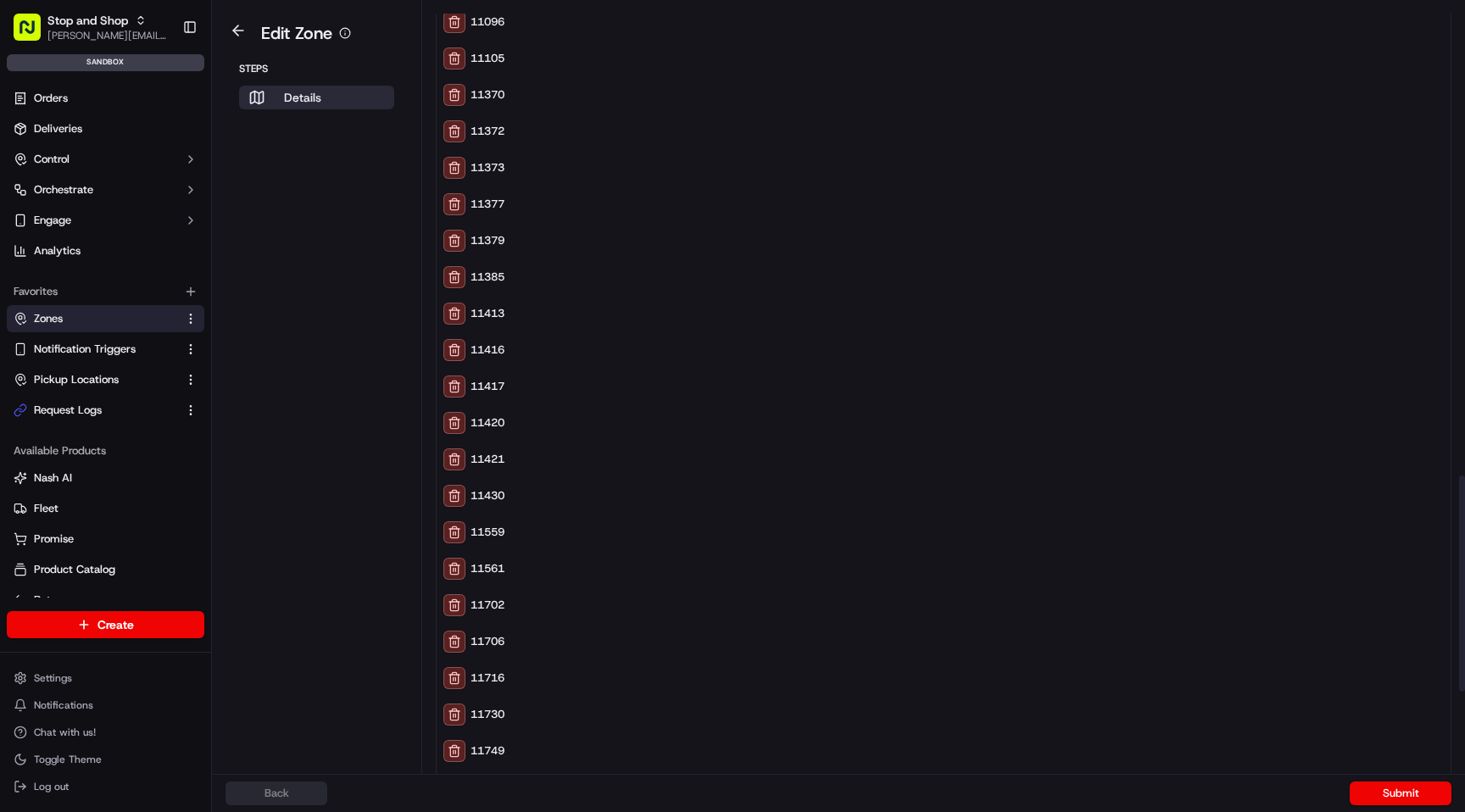
scroll to position [1301, 0]
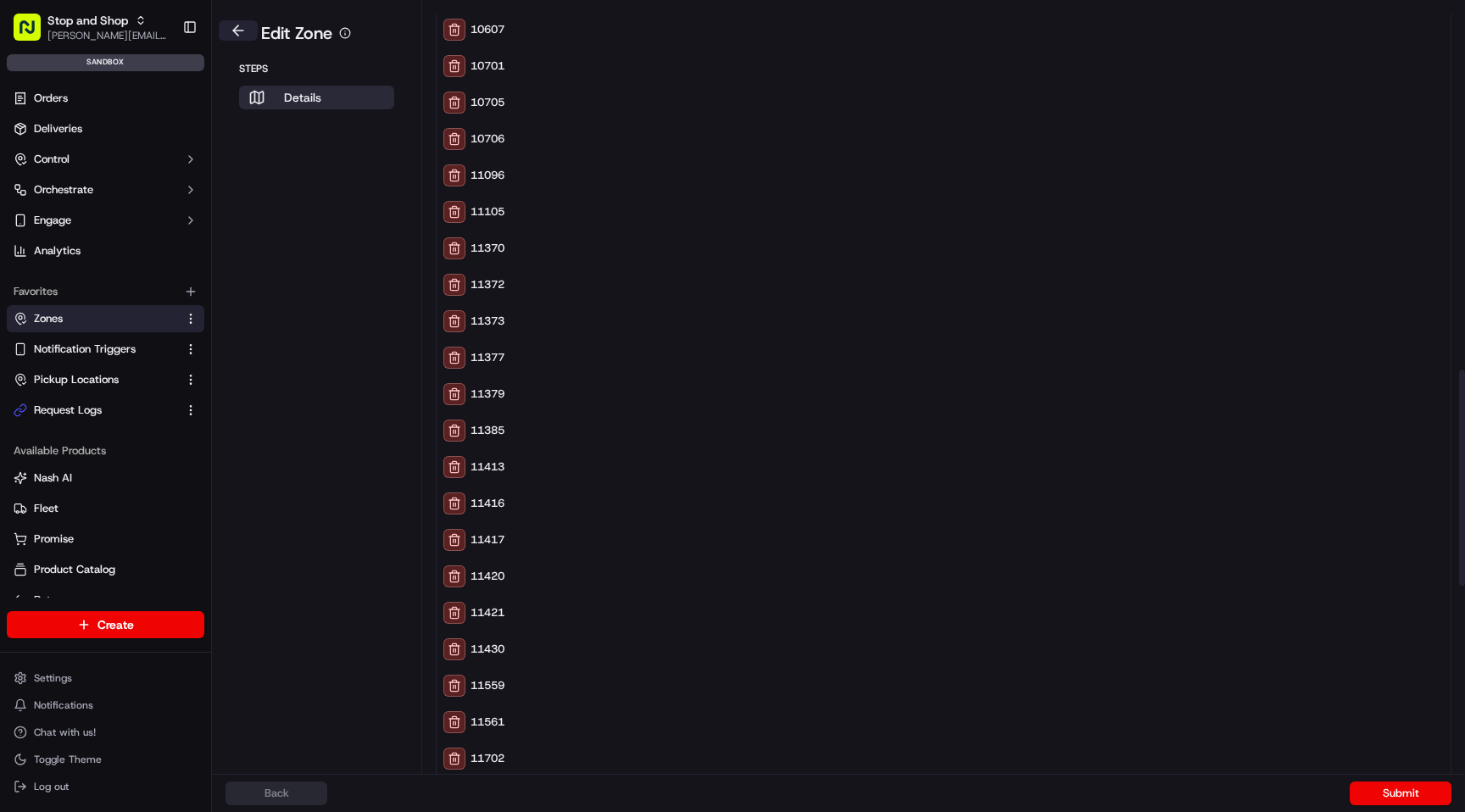
click at [240, 39] on button at bounding box center [238, 30] width 39 height 20
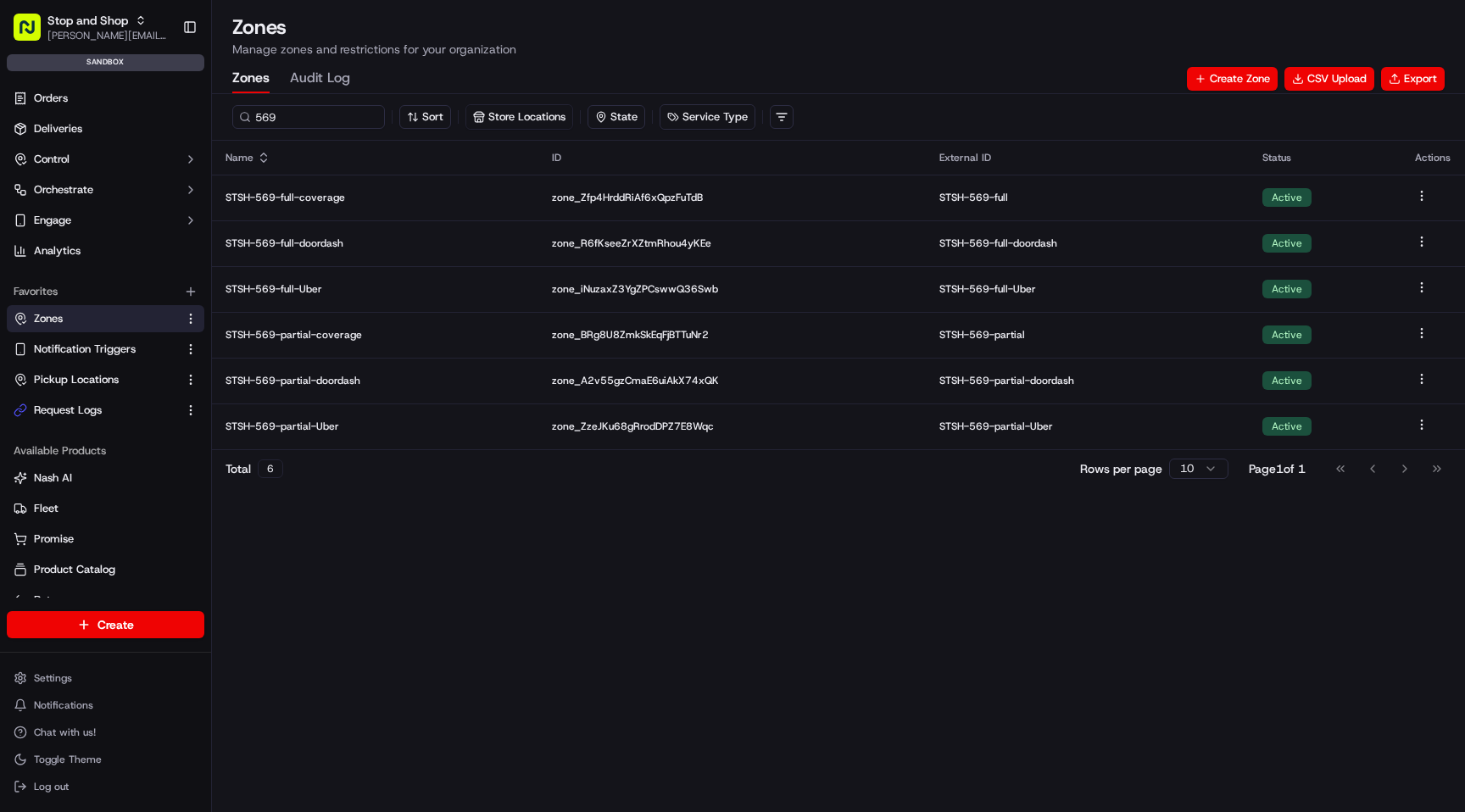
click at [591, 26] on h1 "Zones" at bounding box center [838, 27] width 1213 height 27
click at [134, 17] on div "Stop and Shop" at bounding box center [109, 20] width 122 height 17
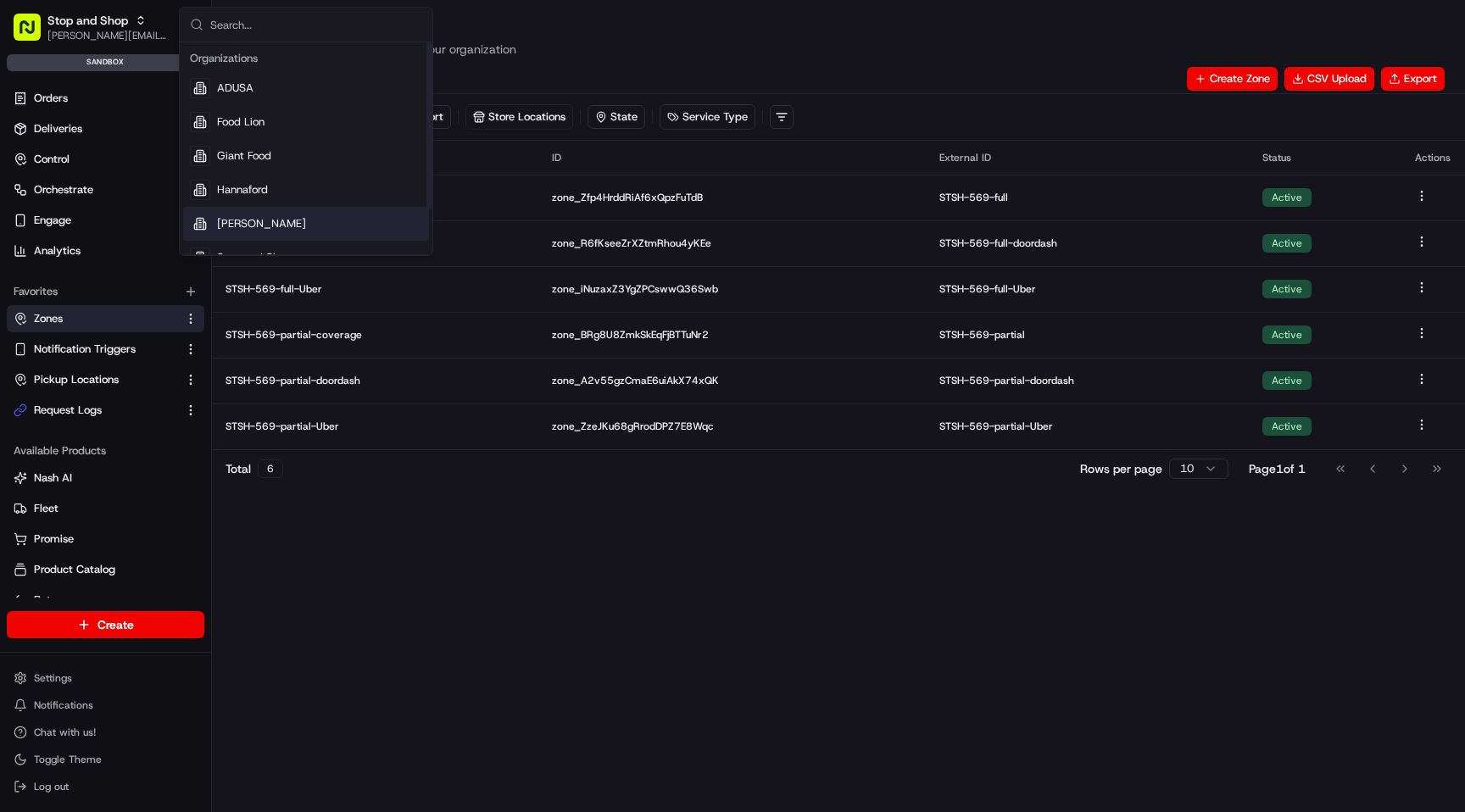
scroll to position [58, 0]
click at [280, 238] on span "The GIANT Company" at bounding box center [271, 234] width 107 height 16
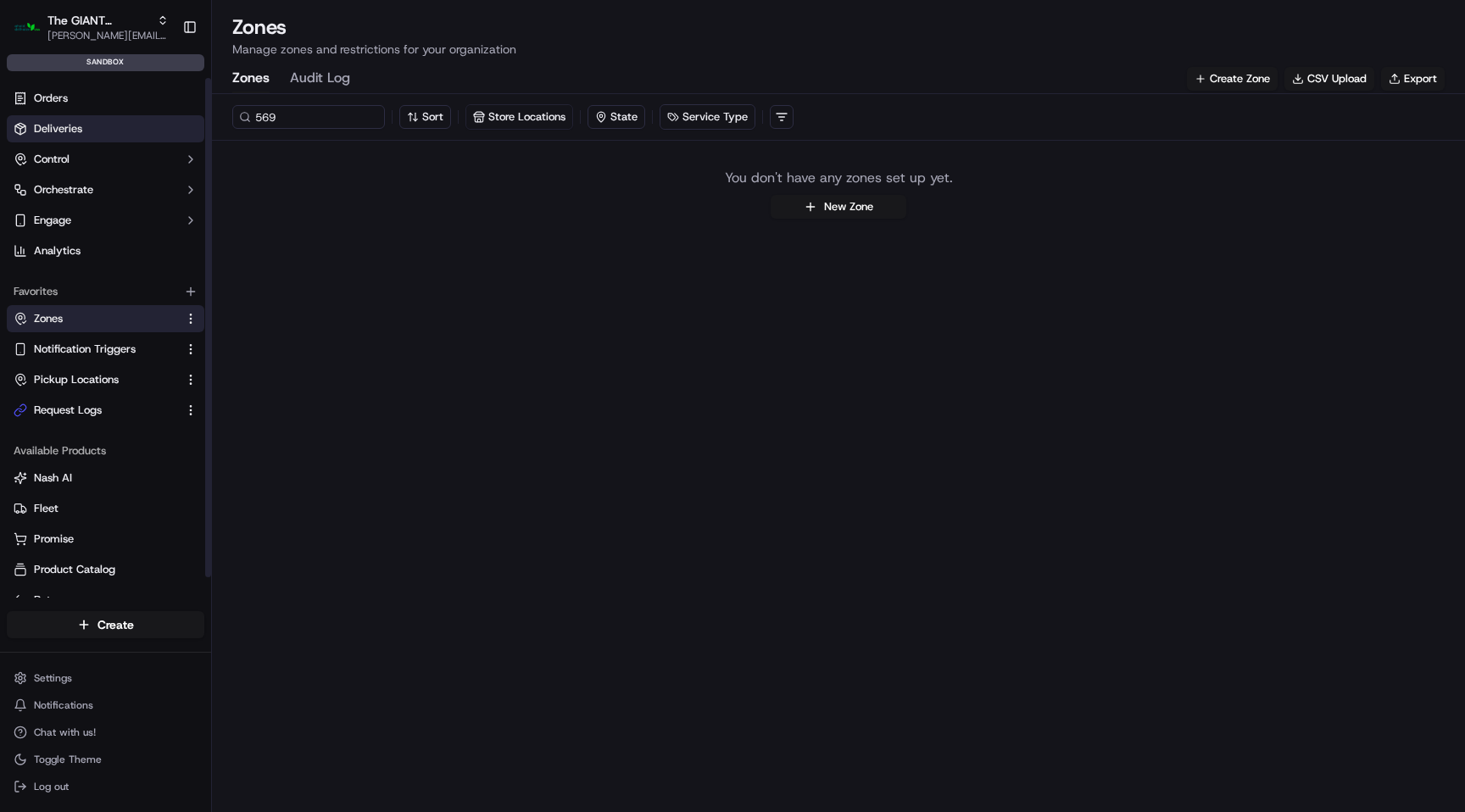
click at [101, 128] on link "Deliveries" at bounding box center [105, 128] width 198 height 27
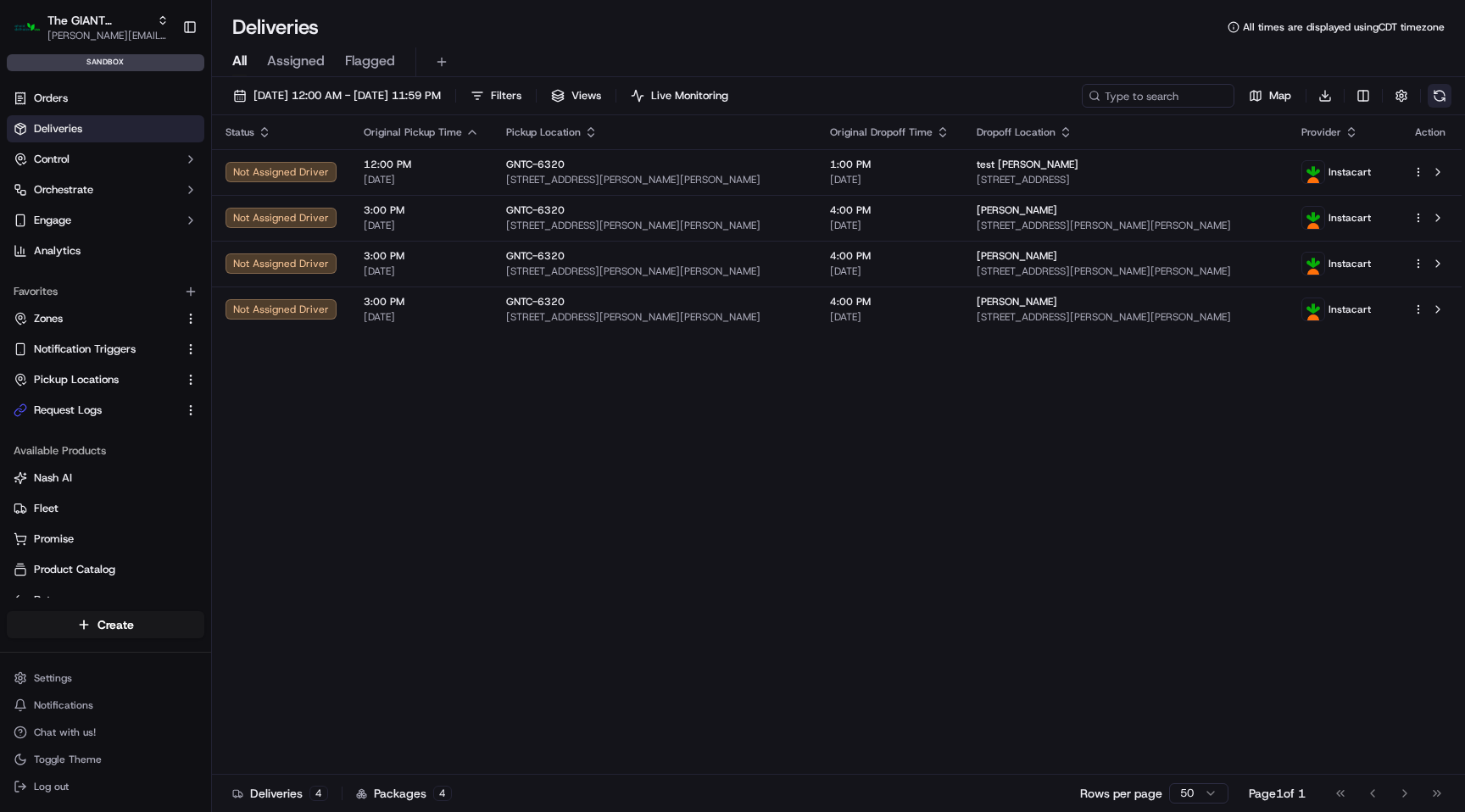
click at [1442, 93] on button at bounding box center [1439, 96] width 24 height 24
click at [1436, 97] on button at bounding box center [1439, 96] width 24 height 24
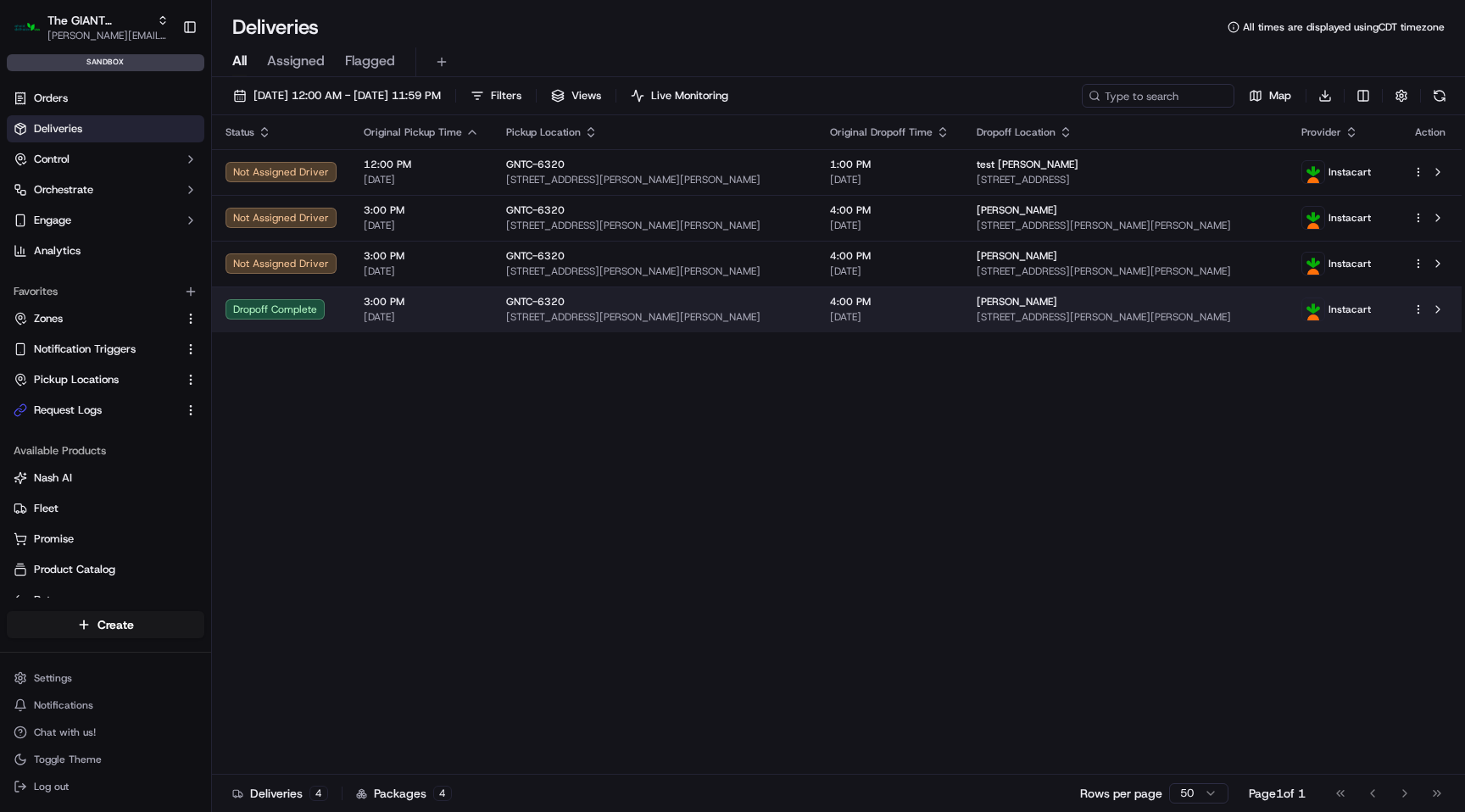
click at [941, 302] on td "4:00 PM [DATE]" at bounding box center [889, 309] width 146 height 46
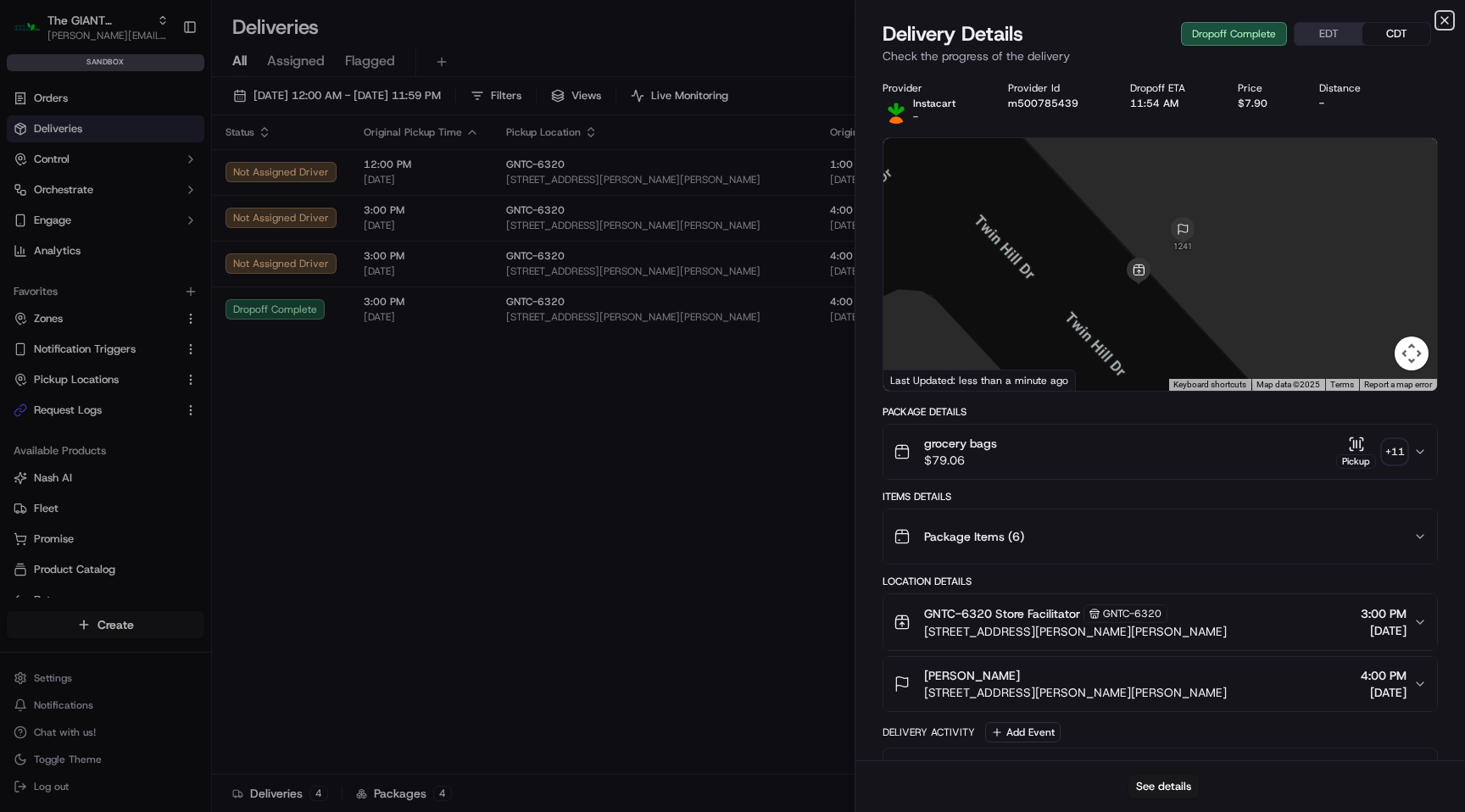
click at [1445, 21] on icon "button" at bounding box center [1444, 19] width 6 height 6
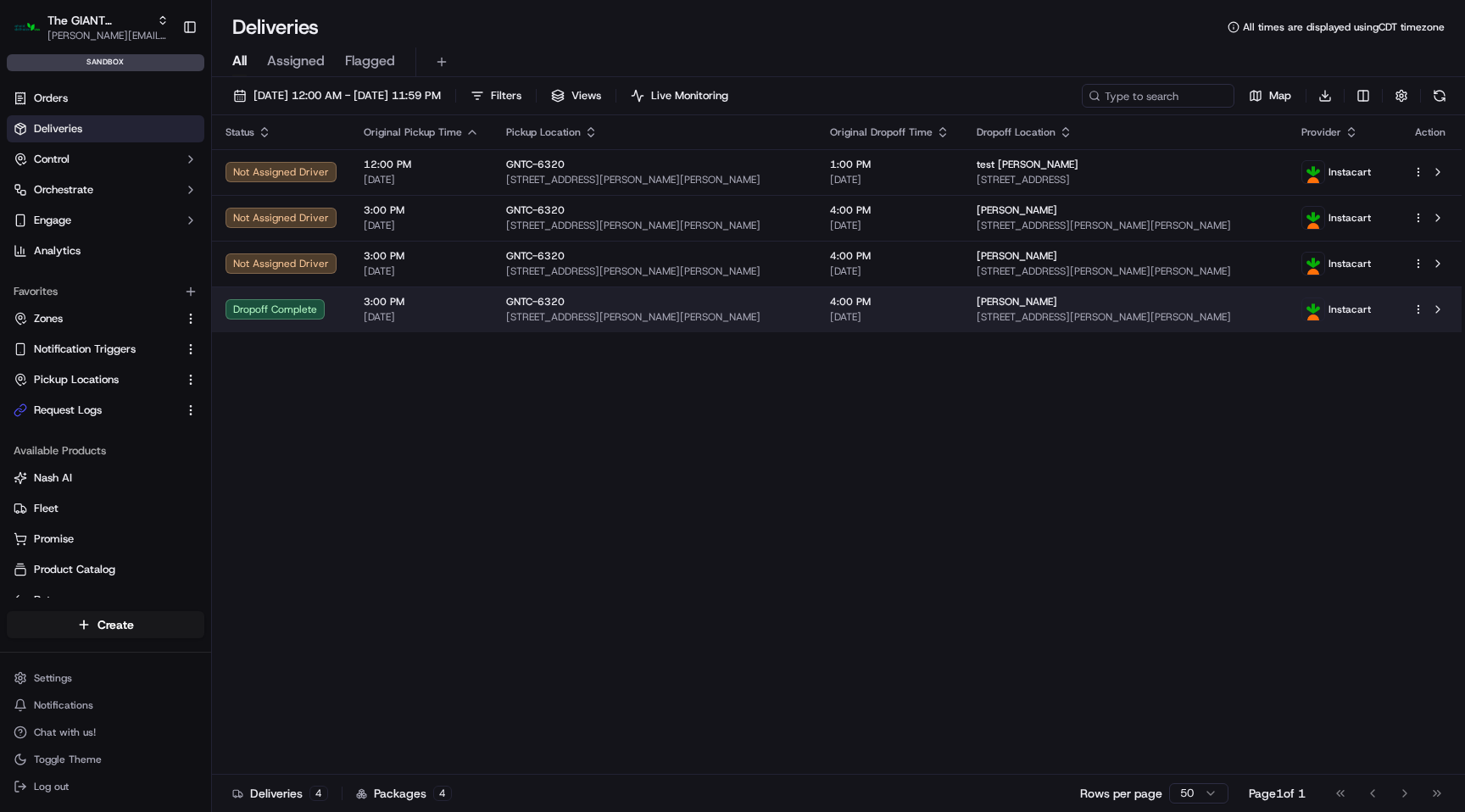
click at [1050, 304] on div "[PERSON_NAME]" at bounding box center [1125, 301] width 296 height 14
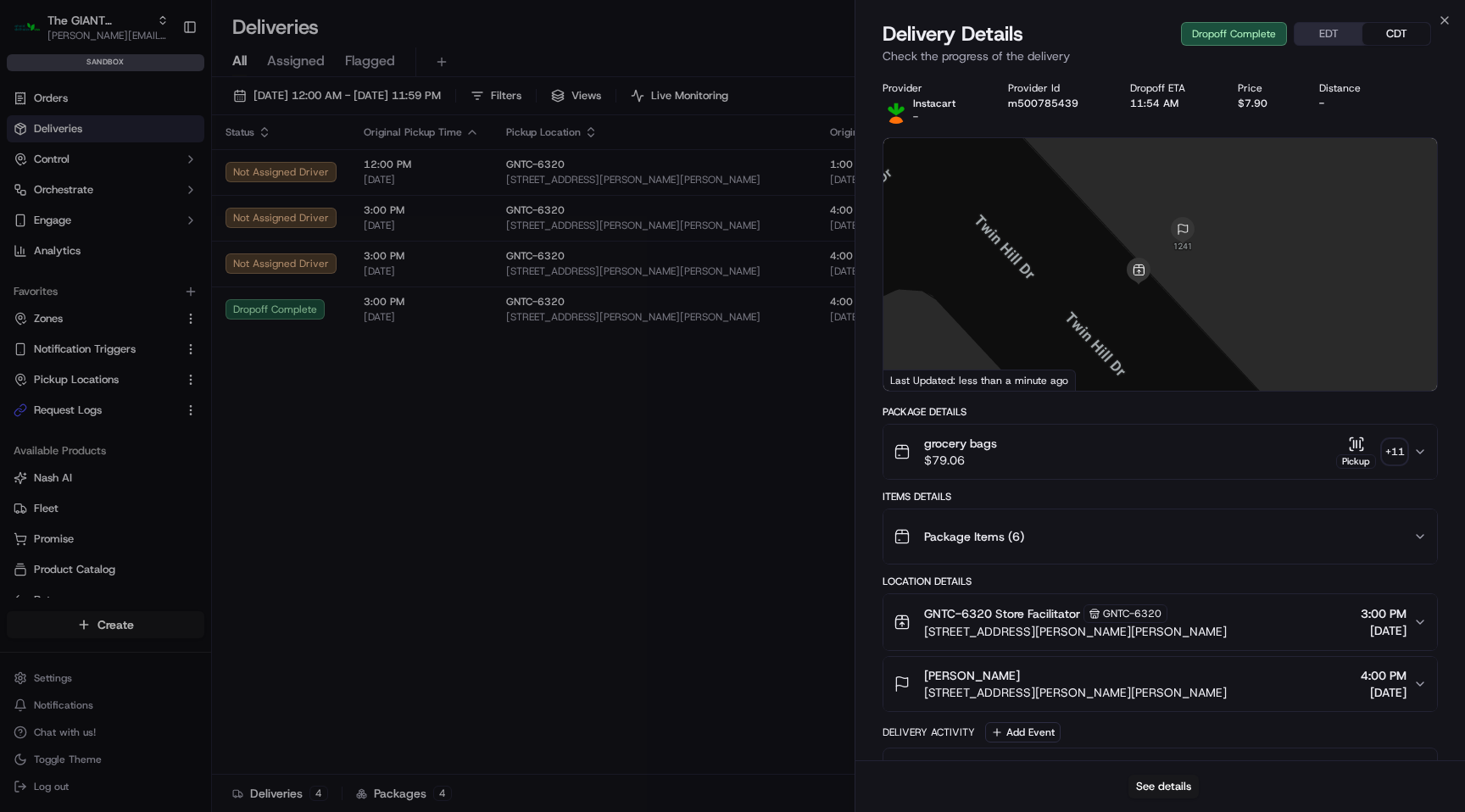
scroll to position [494, 0]
